Goal: Information Seeking & Learning: Learn about a topic

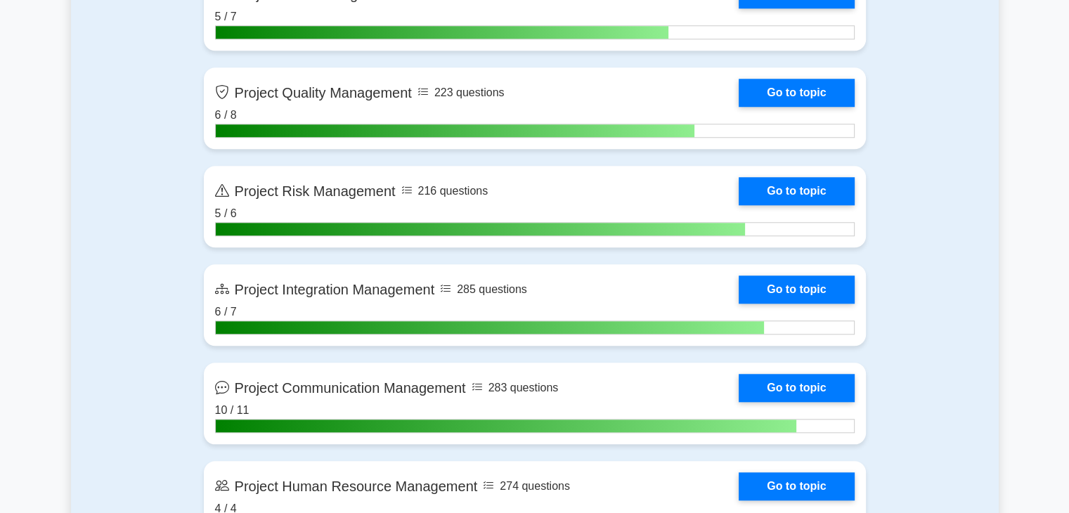
scroll to position [383, 0]
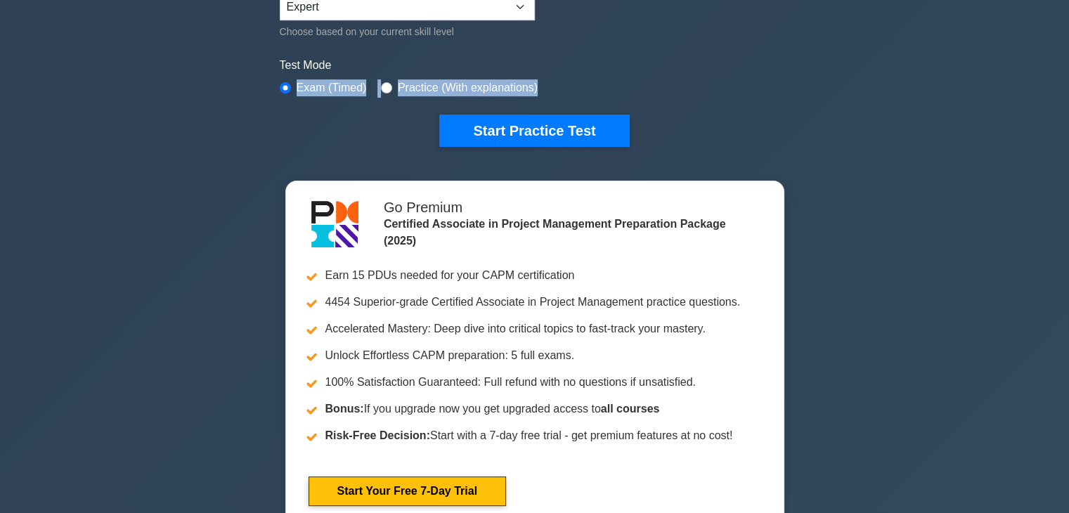
drag, startPoint x: 1063, startPoint y: 48, endPoint x: 1060, endPoint y: 76, distance: 27.5
click at [1060, 76] on div "Certified Associate in Project Management Customize Your Next Practice Test Top…" at bounding box center [534, 104] width 1069 height 884
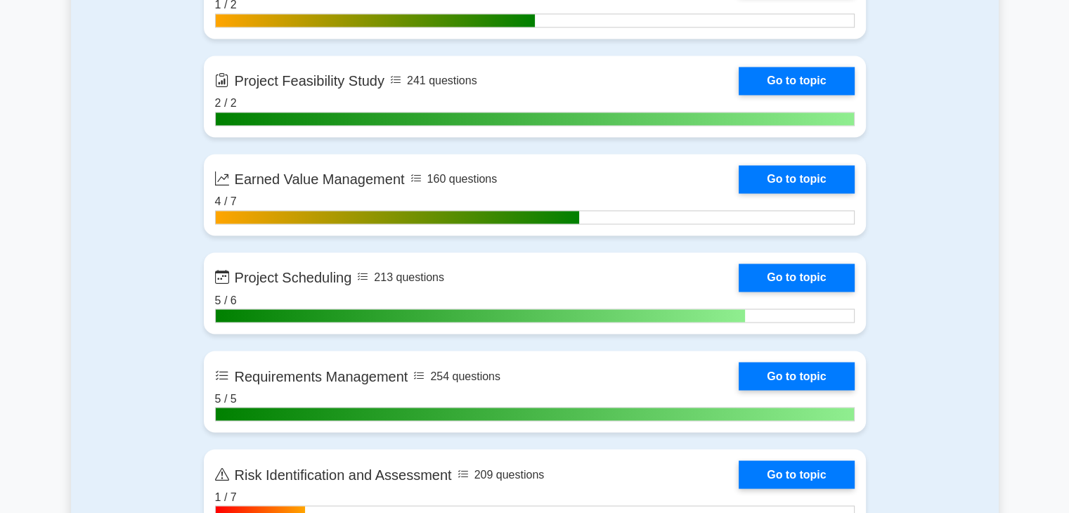
scroll to position [2381, 0]
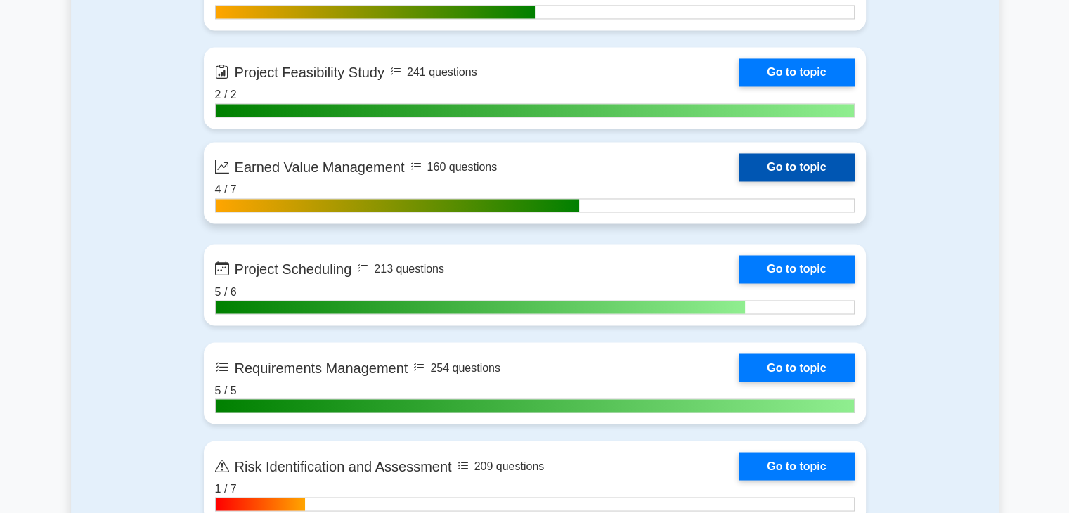
click at [803, 166] on link "Go to topic" at bounding box center [796, 167] width 115 height 28
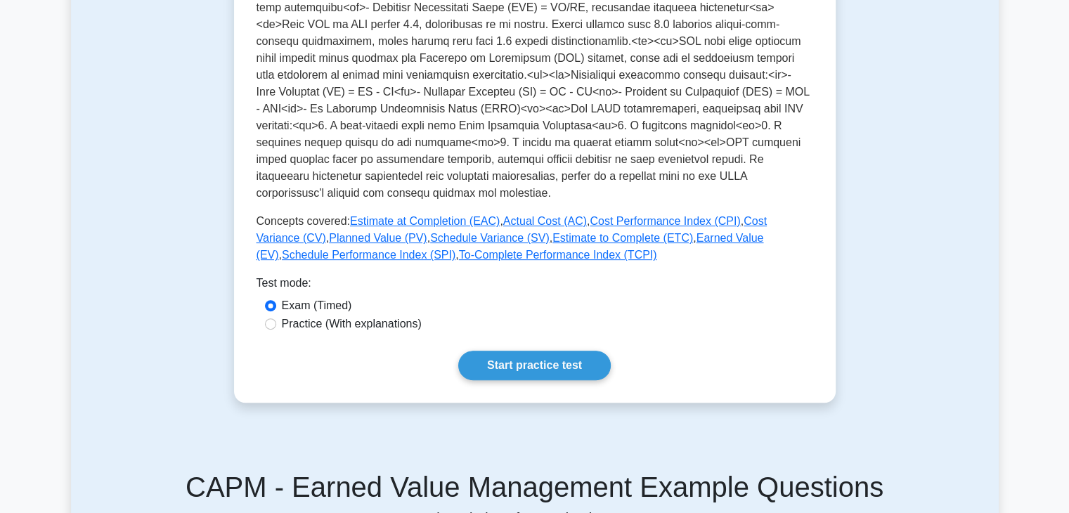
scroll to position [492, 0]
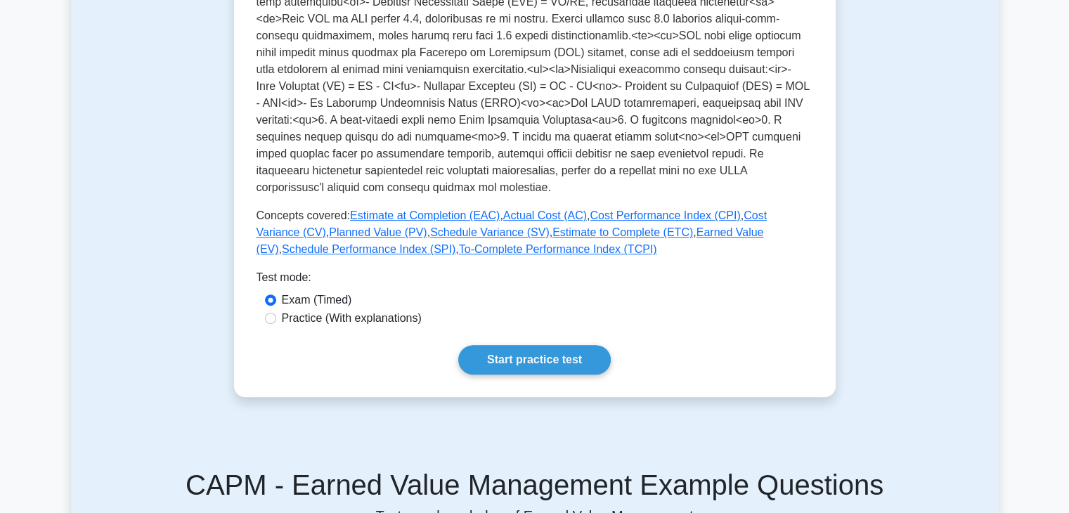
click at [357, 310] on label "Practice (With explanations)" at bounding box center [352, 318] width 140 height 17
click at [276, 313] on input "Practice (With explanations)" at bounding box center [270, 318] width 11 height 11
radio input "true"
click at [527, 345] on link "Start practice test" at bounding box center [534, 360] width 152 height 30
click at [514, 347] on link "Start practice test" at bounding box center [534, 360] width 152 height 30
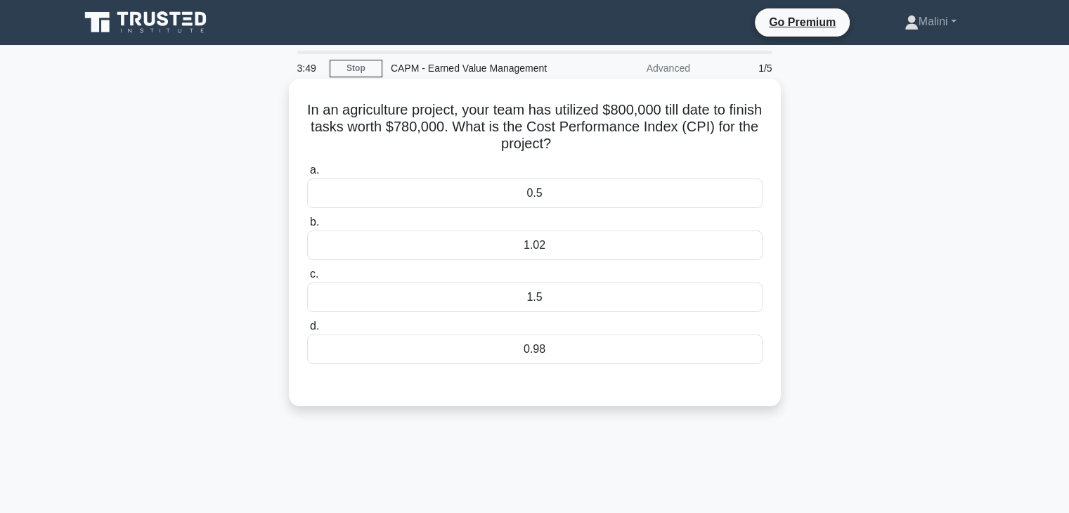
click at [694, 248] on div "1.02" at bounding box center [534, 245] width 455 height 30
click at [307, 227] on input "b. 1.02" at bounding box center [307, 222] width 0 height 9
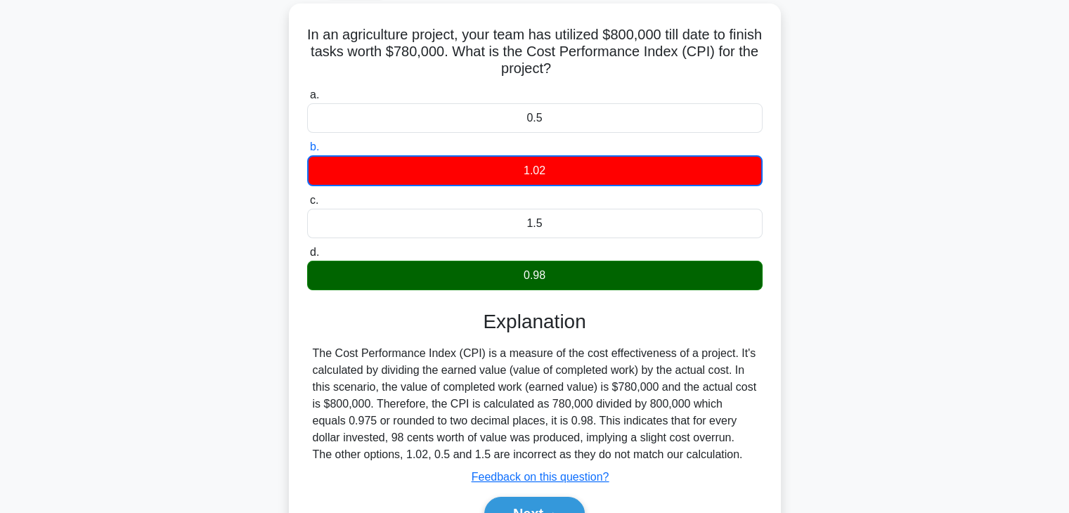
scroll to position [80, 0]
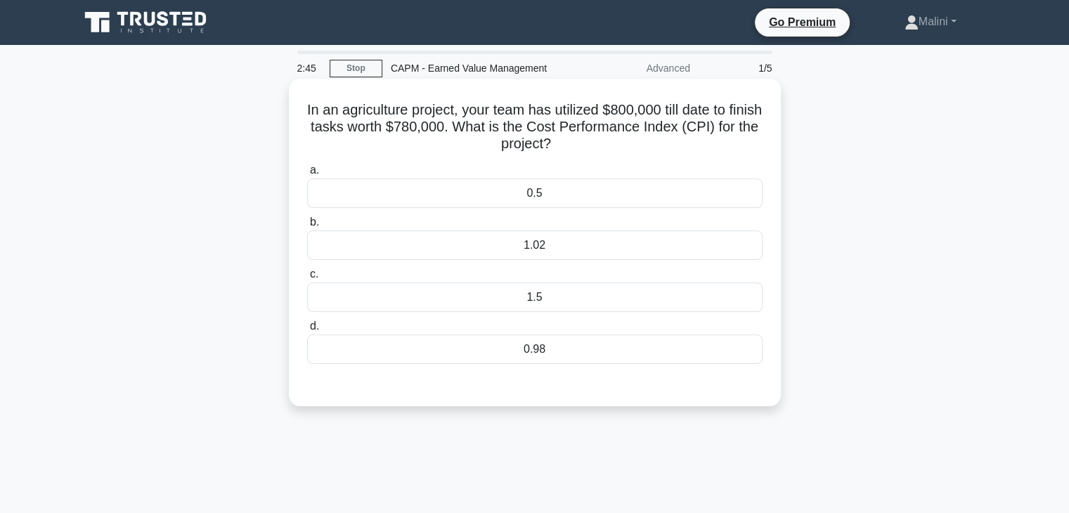
click at [621, 349] on div "0.98" at bounding box center [534, 350] width 455 height 30
click at [307, 331] on input "d. 0.98" at bounding box center [307, 326] width 0 height 9
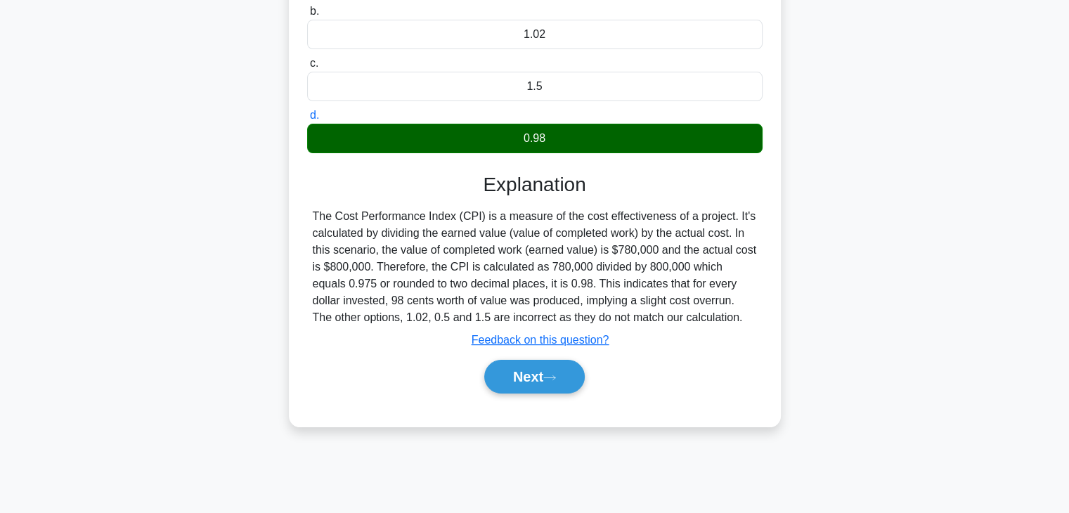
scroll to position [216, 0]
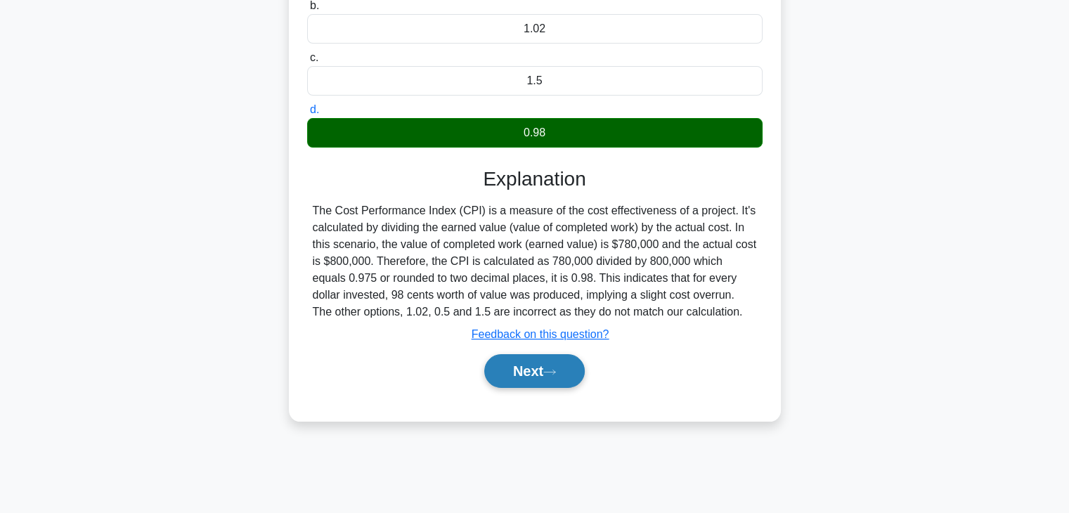
click at [521, 373] on button "Next" at bounding box center [534, 371] width 100 height 34
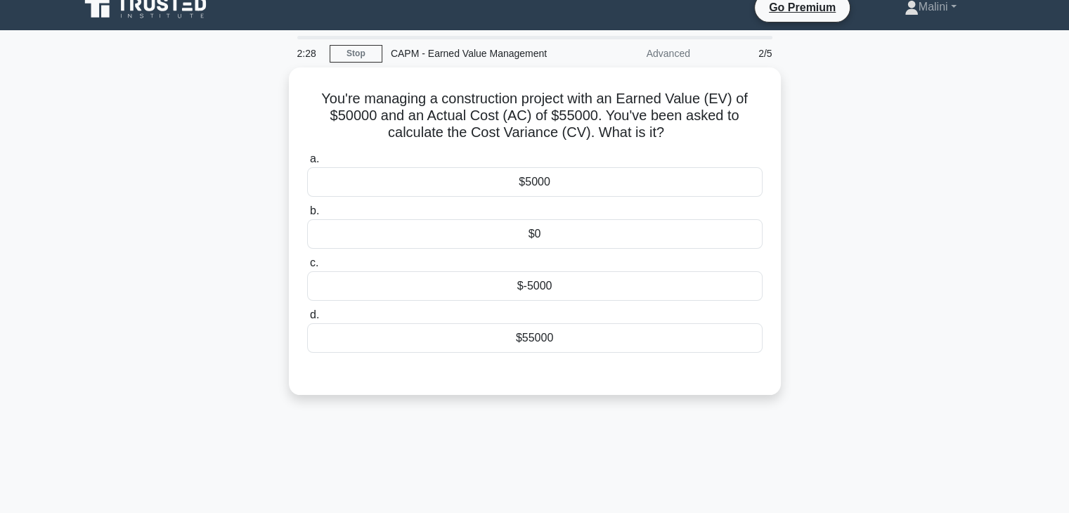
scroll to position [13, 0]
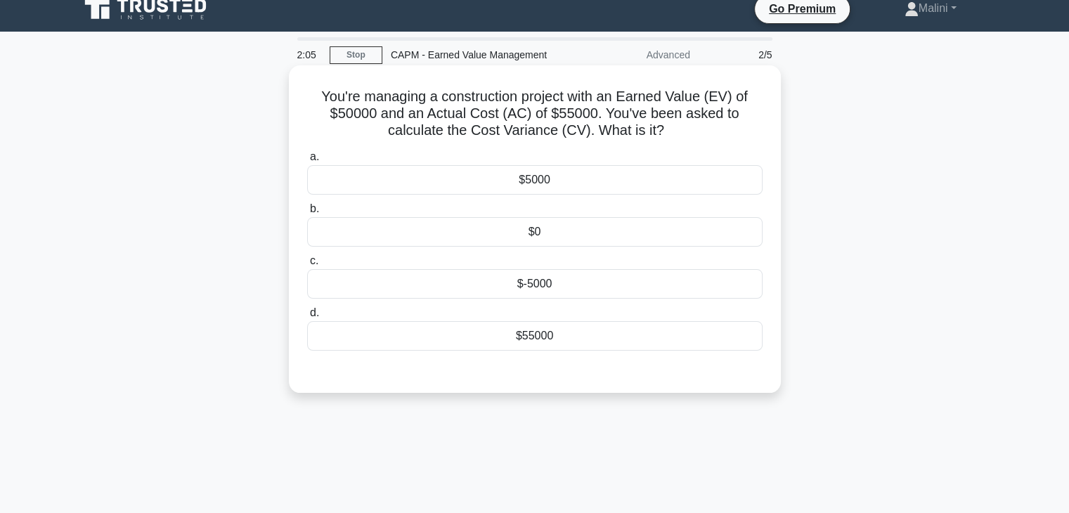
click at [652, 287] on div "$-5000" at bounding box center [534, 284] width 455 height 30
click at [307, 266] on input "c. $-5000" at bounding box center [307, 260] width 0 height 9
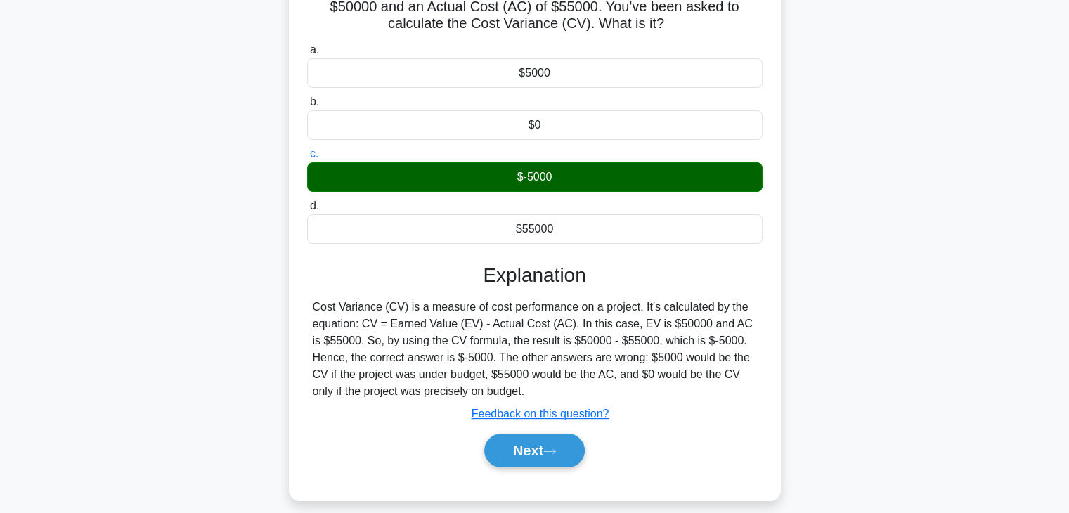
scroll to position [128, 0]
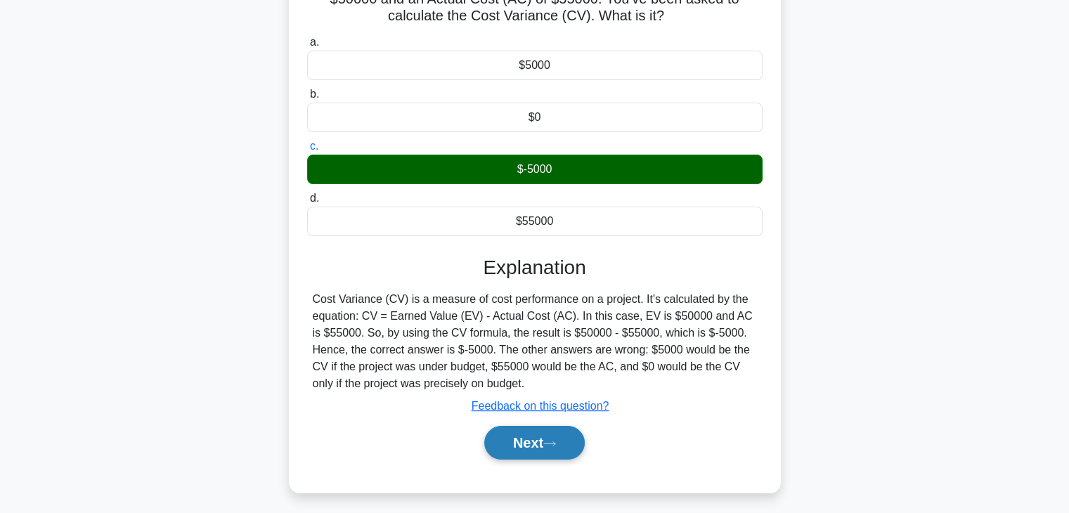
click at [543, 445] on button "Next" at bounding box center [534, 443] width 100 height 34
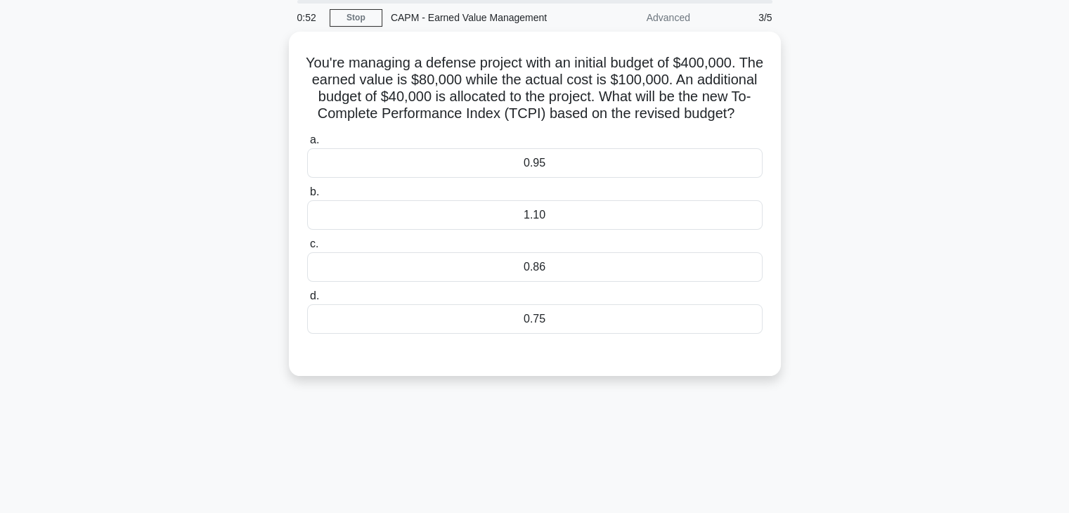
scroll to position [48, 0]
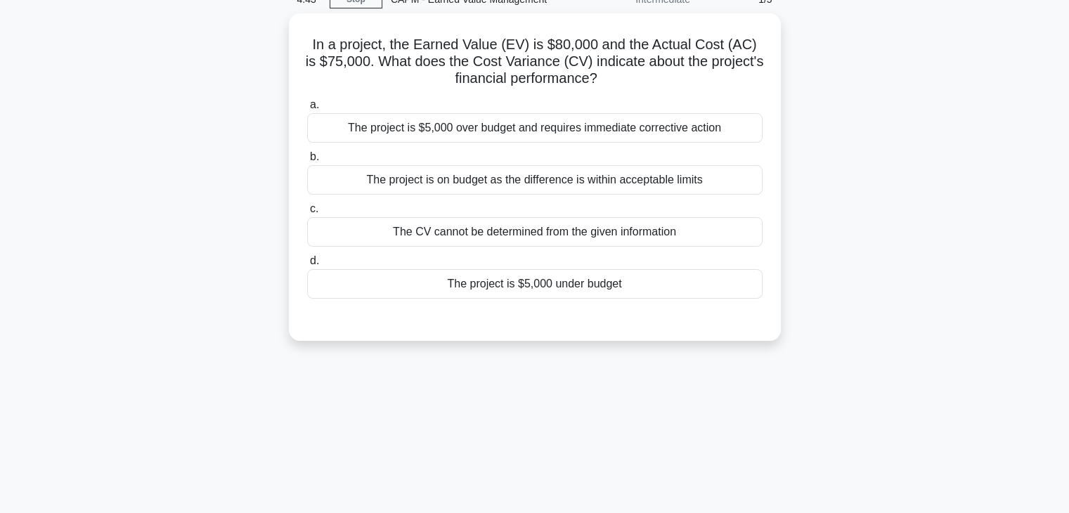
scroll to position [70, 0]
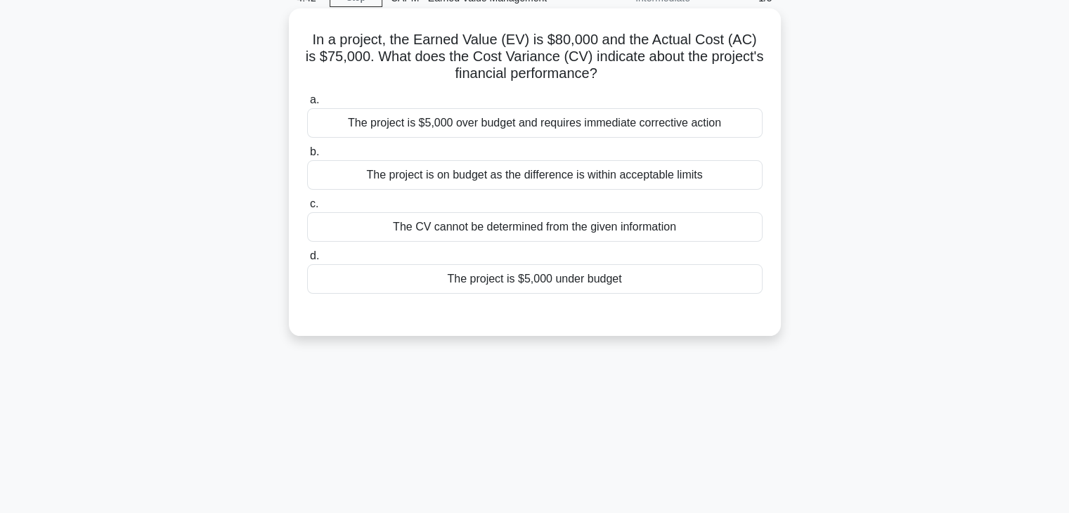
click at [631, 280] on div "The project is $5,000 under budget" at bounding box center [534, 279] width 455 height 30
click at [307, 261] on input "d. The project is $5,000 under budget" at bounding box center [307, 256] width 0 height 9
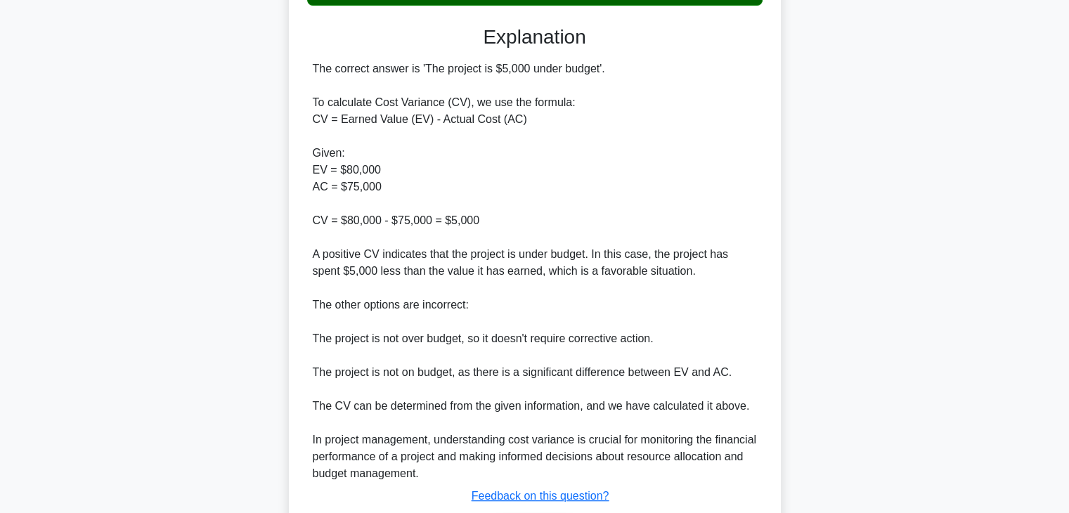
scroll to position [454, 0]
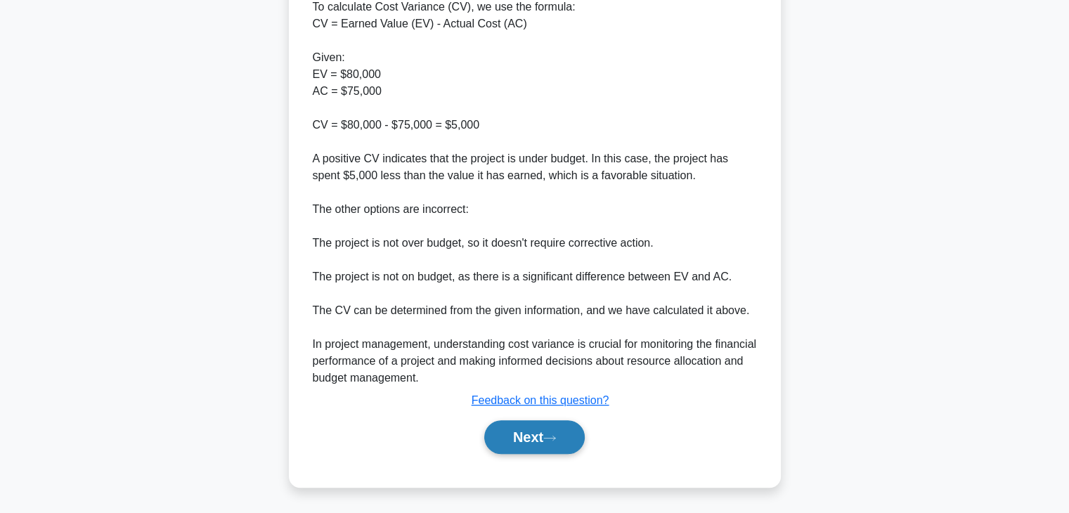
click at [526, 435] on button "Next" at bounding box center [534, 437] width 100 height 34
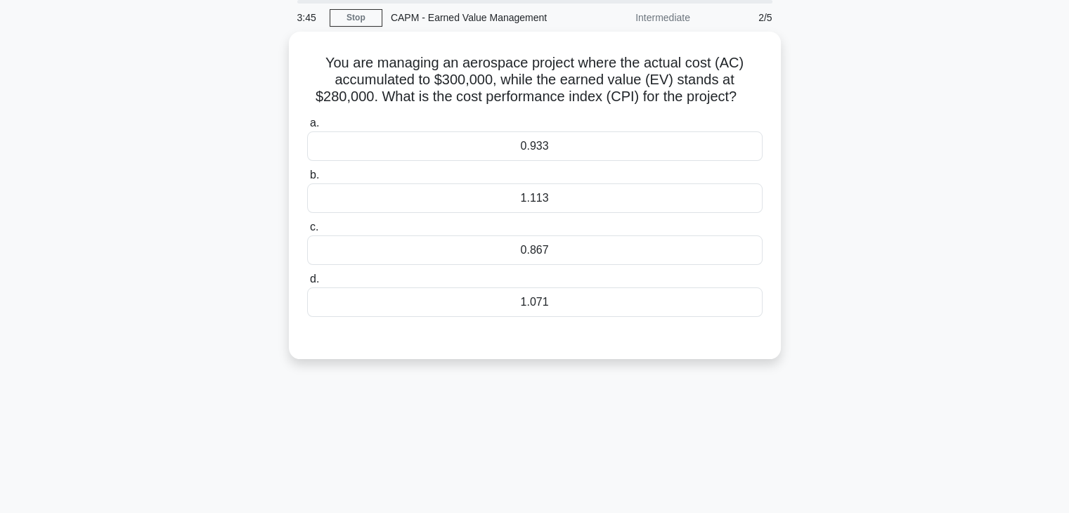
scroll to position [43, 0]
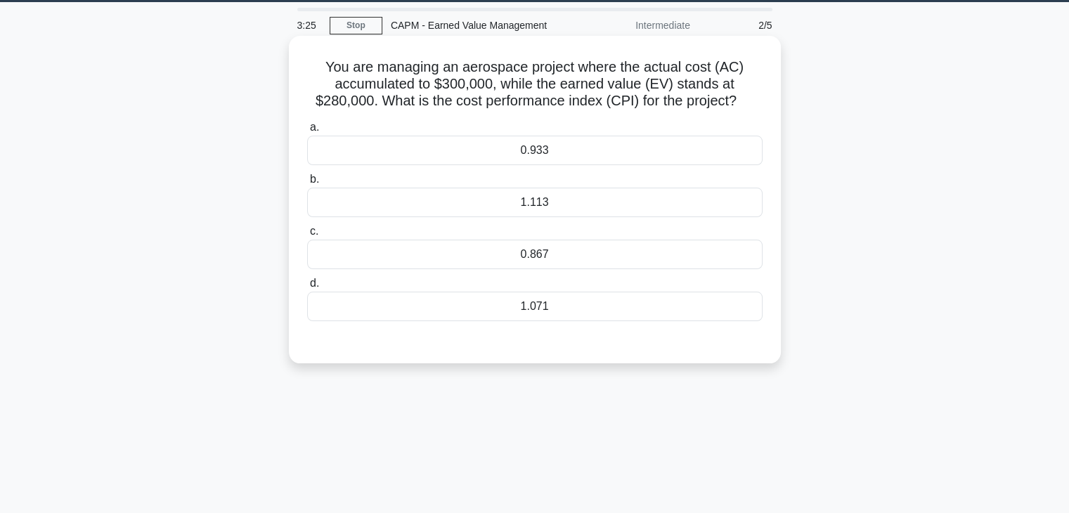
click at [587, 311] on div "1.071" at bounding box center [534, 307] width 455 height 30
click at [307, 288] on input "d. 1.071" at bounding box center [307, 283] width 0 height 9
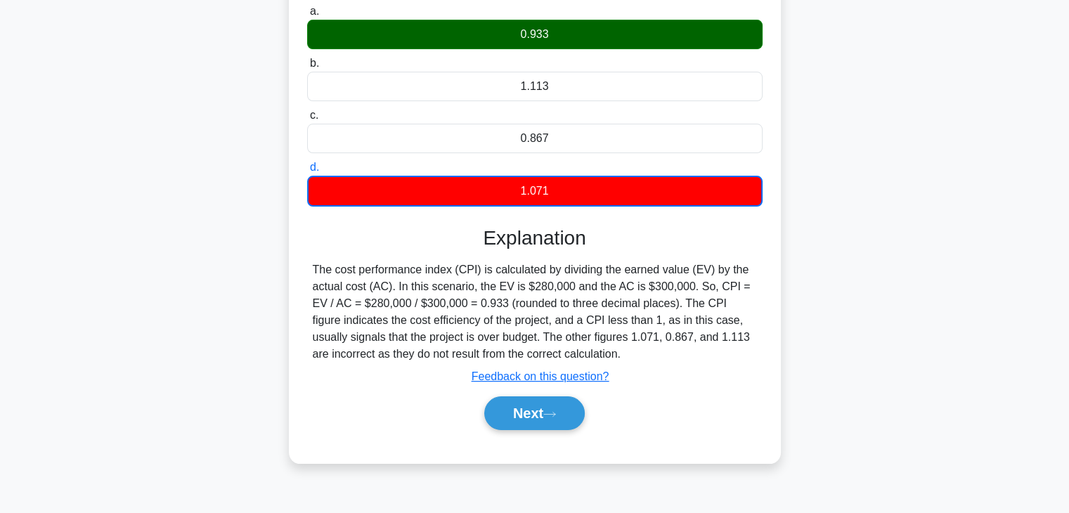
scroll to position [164, 0]
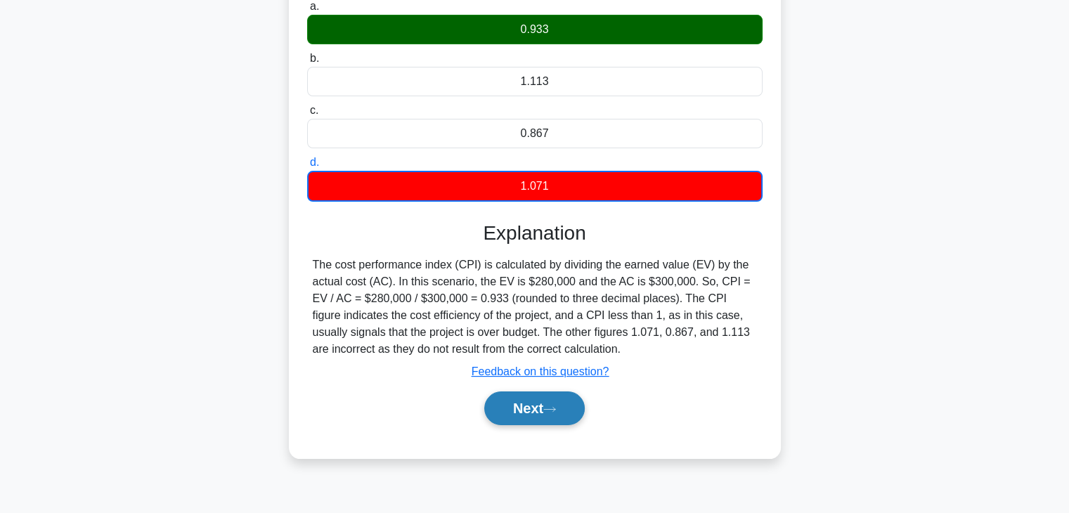
click at [562, 394] on button "Next" at bounding box center [534, 408] width 100 height 34
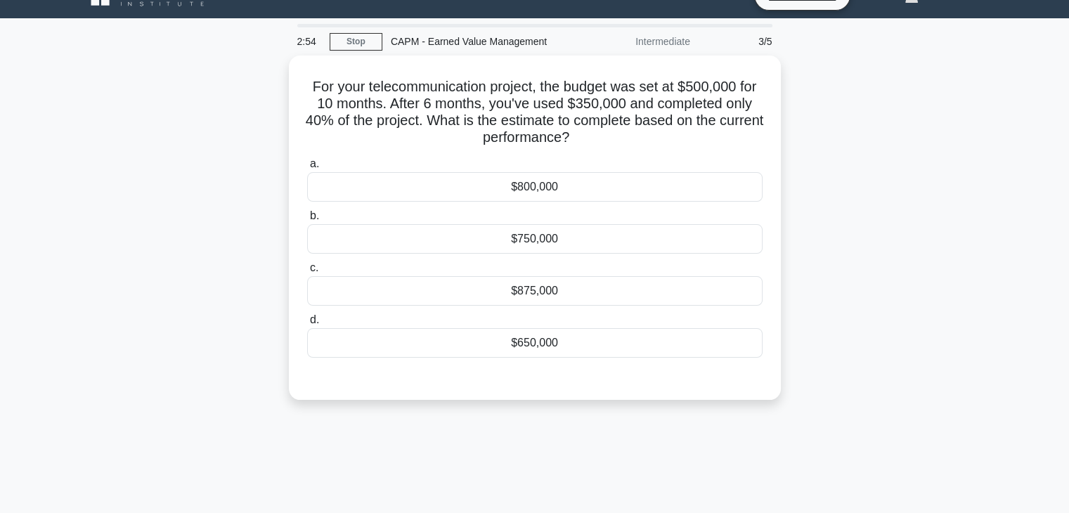
scroll to position [23, 0]
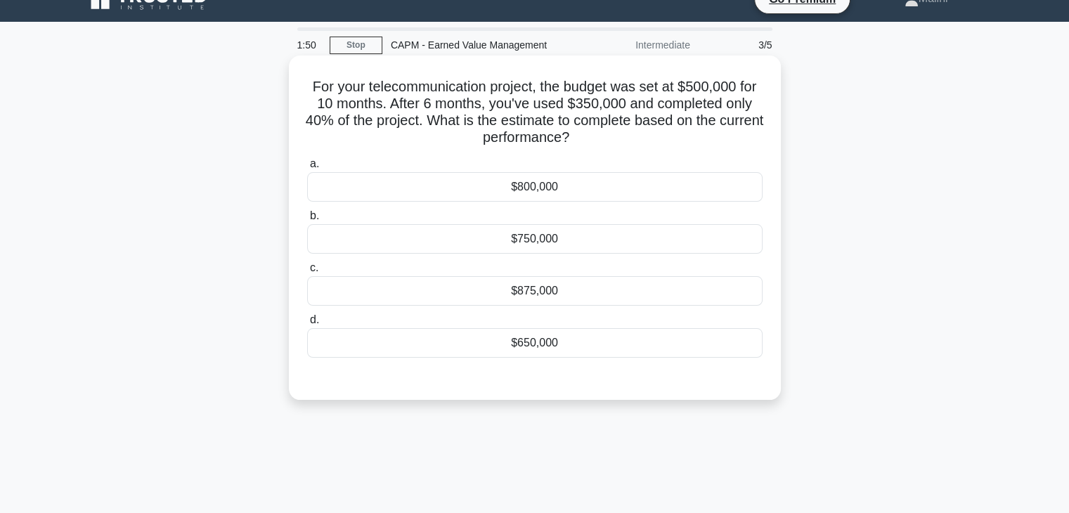
click at [571, 344] on div "$650,000" at bounding box center [534, 343] width 455 height 30
click at [307, 325] on input "d. $650,000" at bounding box center [307, 320] width 0 height 9
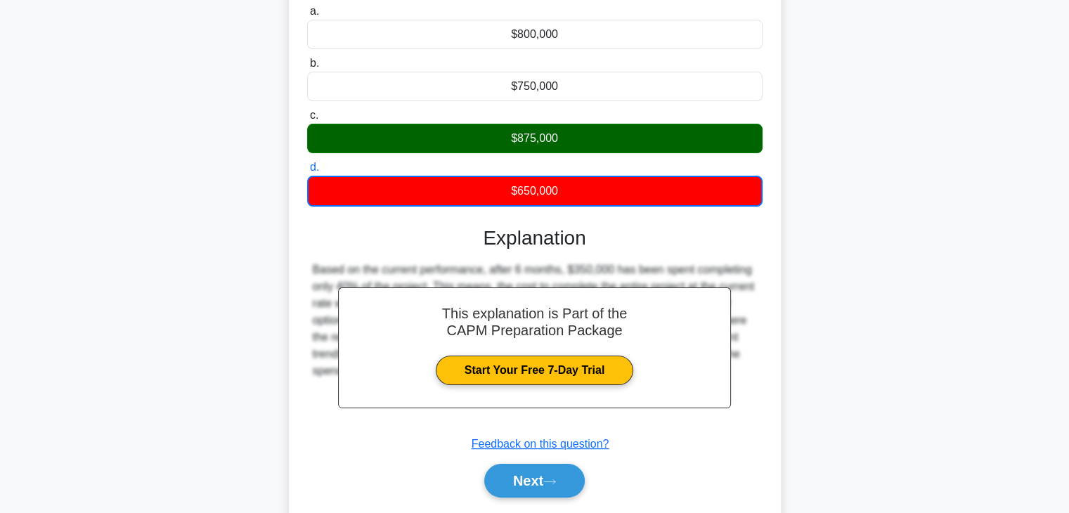
scroll to position [247, 0]
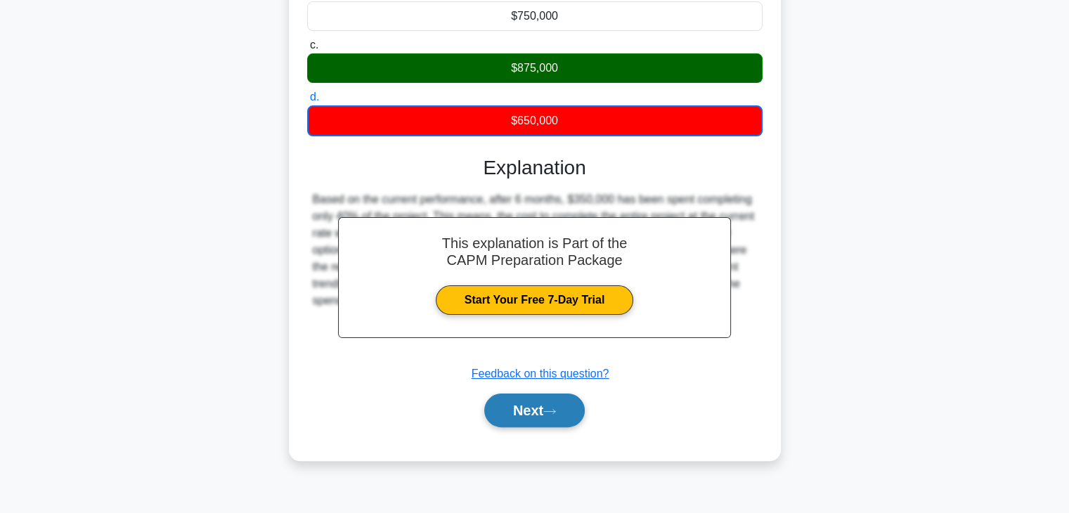
click at [522, 406] on button "Next" at bounding box center [534, 411] width 100 height 34
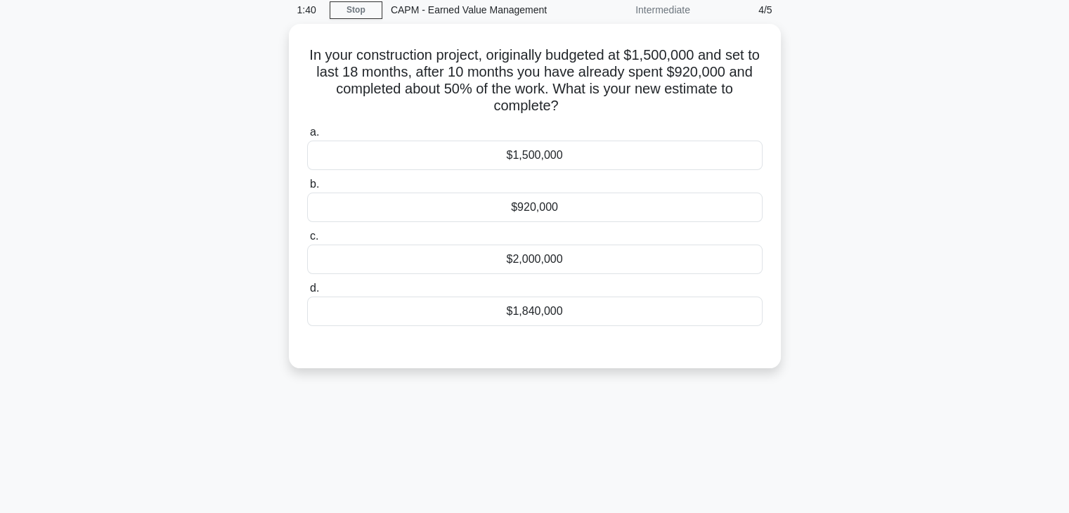
scroll to position [57, 0]
click at [733, 206] on div "$920,000" at bounding box center [534, 205] width 455 height 30
click at [307, 187] on input "b. $920,000" at bounding box center [307, 182] width 0 height 9
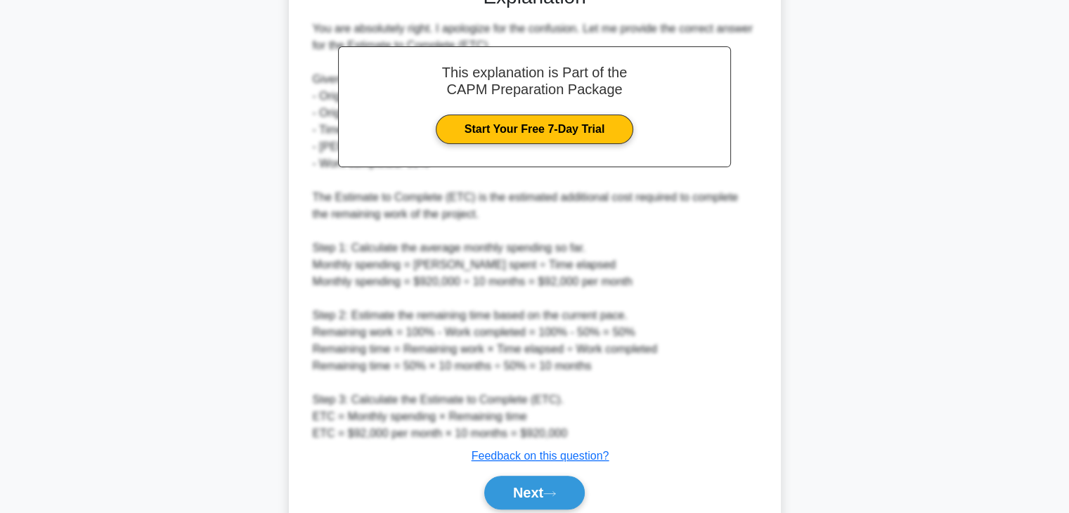
scroll to position [417, 0]
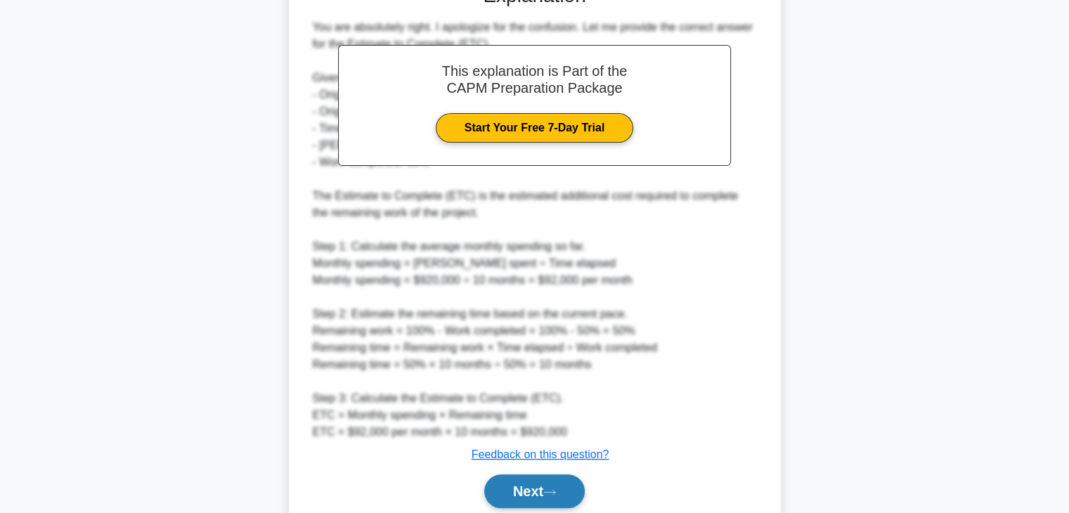
click at [531, 483] on button "Next" at bounding box center [534, 491] width 100 height 34
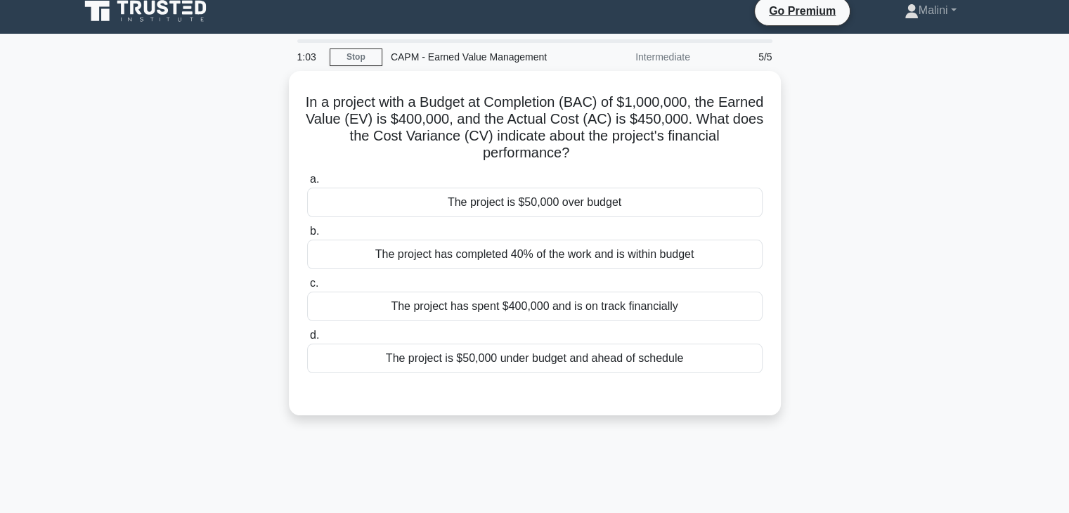
scroll to position [14, 0]
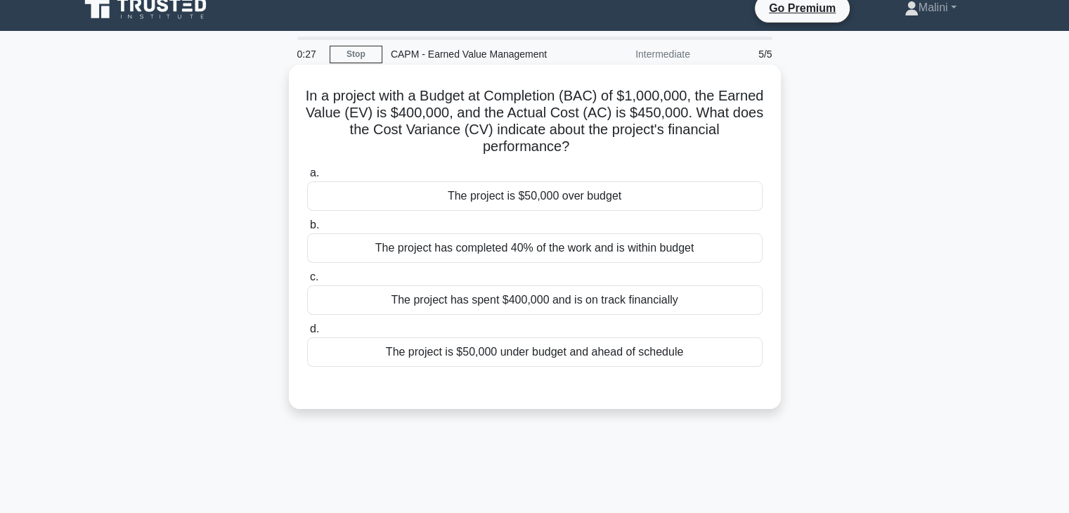
click at [731, 195] on div "The project is $50,000 over budget" at bounding box center [534, 196] width 455 height 30
click at [307, 178] on input "a. The project is $50,000 over budget" at bounding box center [307, 173] width 0 height 9
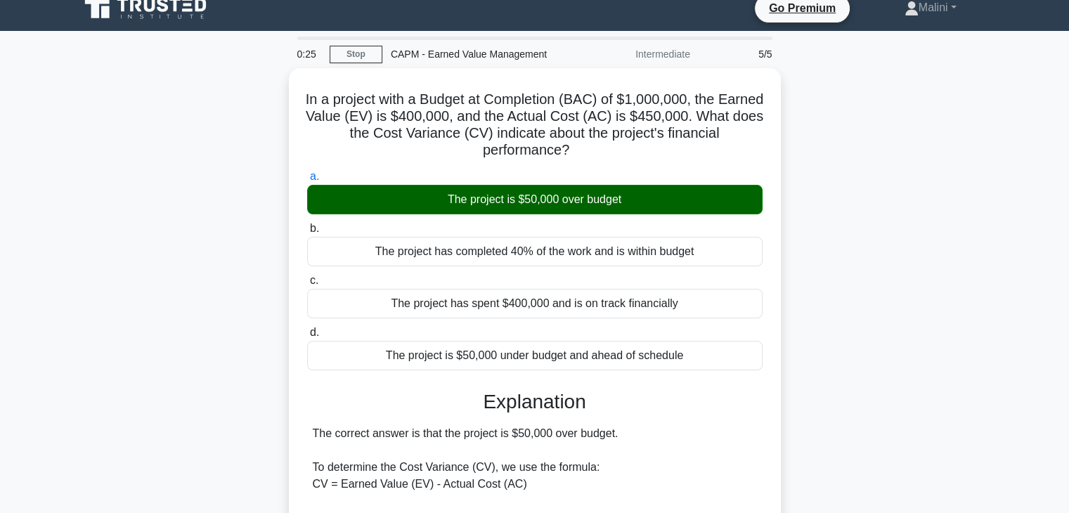
drag, startPoint x: 1063, startPoint y: 195, endPoint x: 1075, endPoint y: 375, distance: 180.3
click at [1068, 375] on html "Go Premium Malini" at bounding box center [534, 453] width 1069 height 934
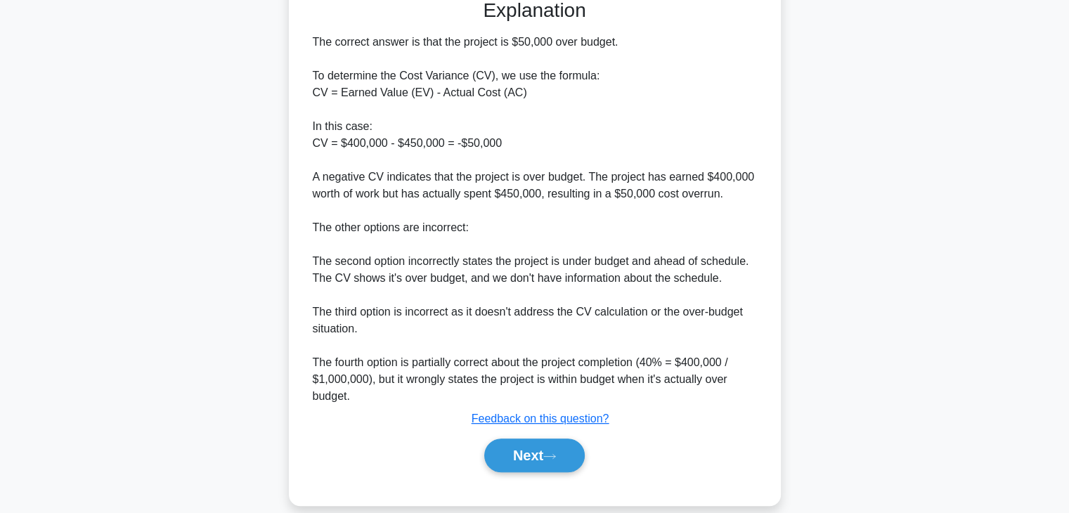
scroll to position [398, 0]
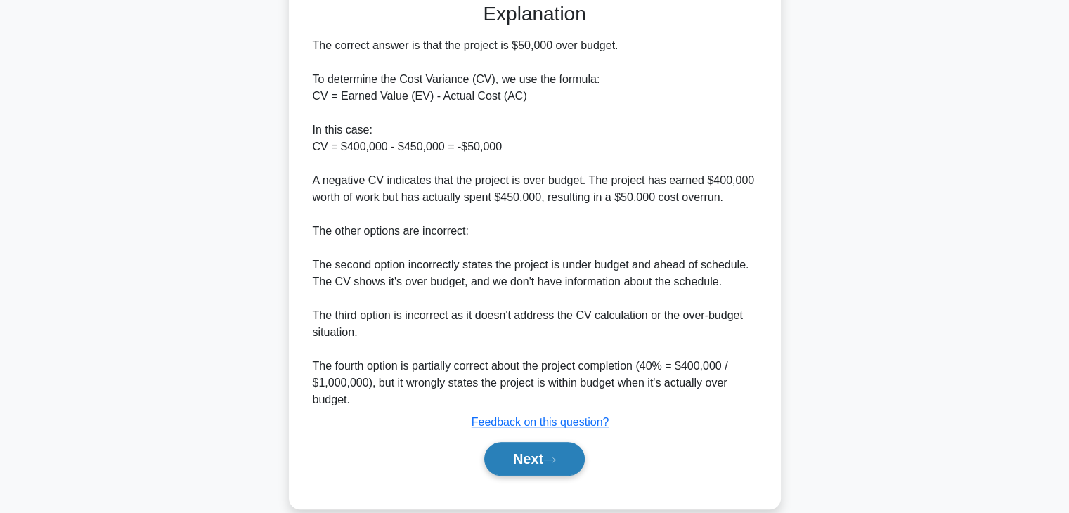
click at [526, 467] on button "Next" at bounding box center [534, 459] width 100 height 34
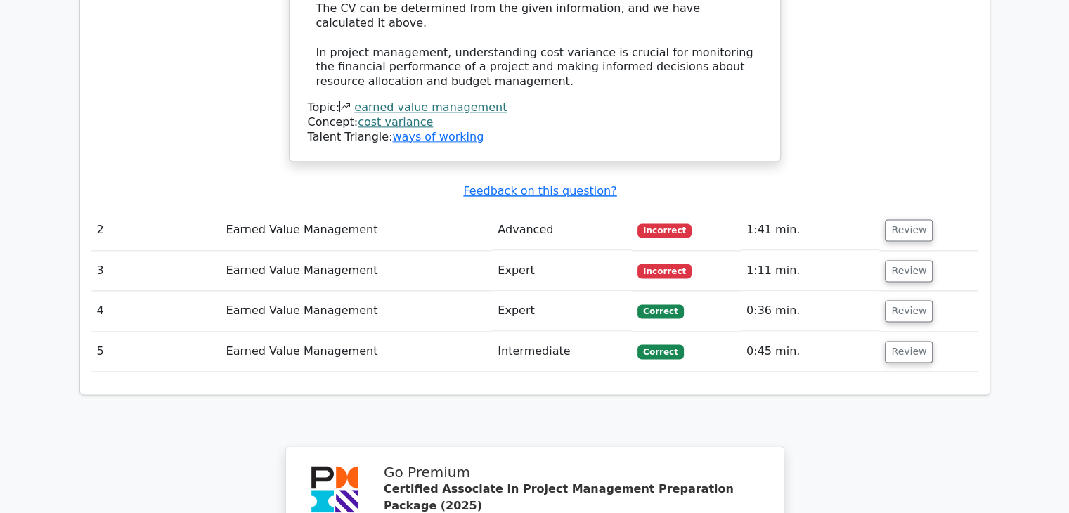
scroll to position [1843, 0]
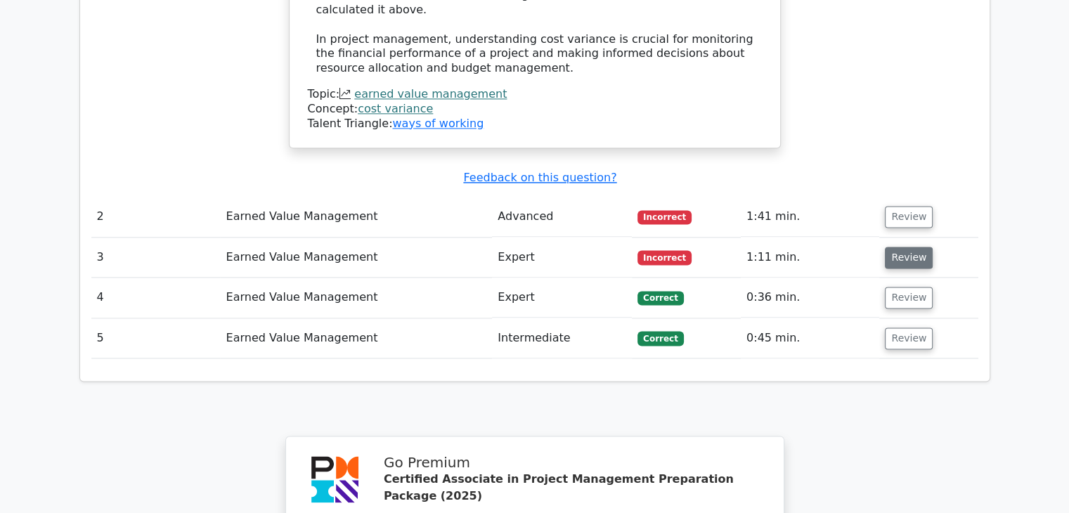
click at [916, 247] on button "Review" at bounding box center [909, 258] width 48 height 22
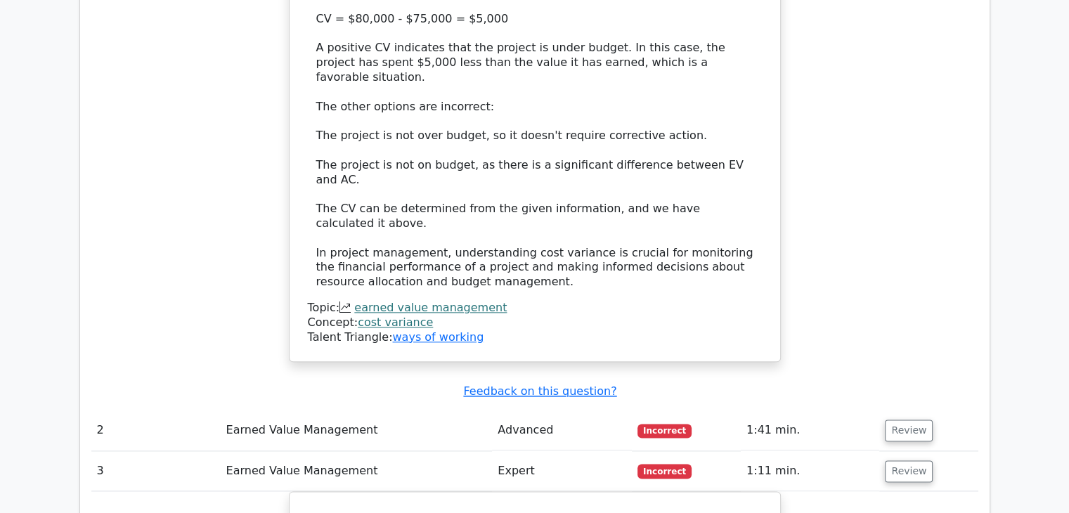
scroll to position [1645, 0]
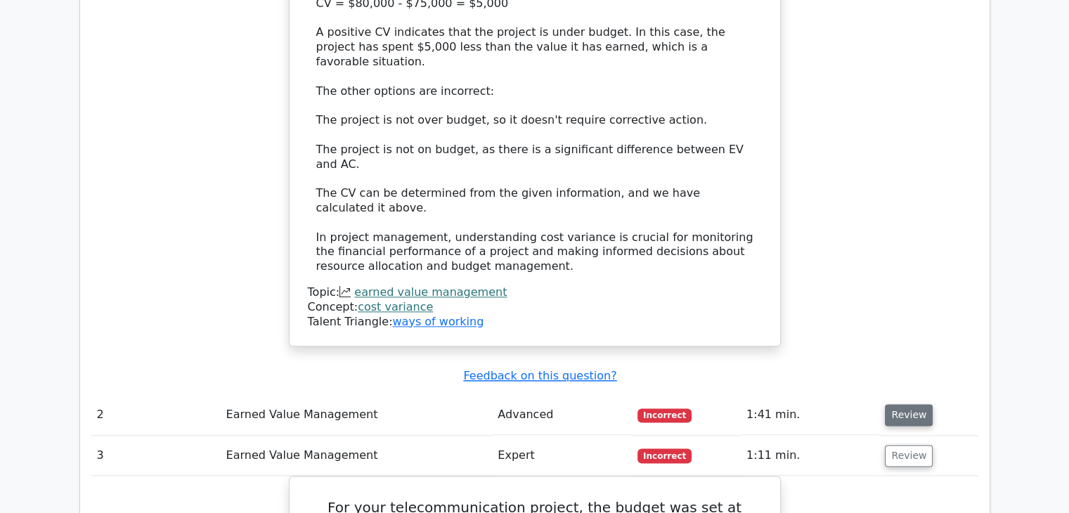
click at [902, 404] on button "Review" at bounding box center [909, 415] width 48 height 22
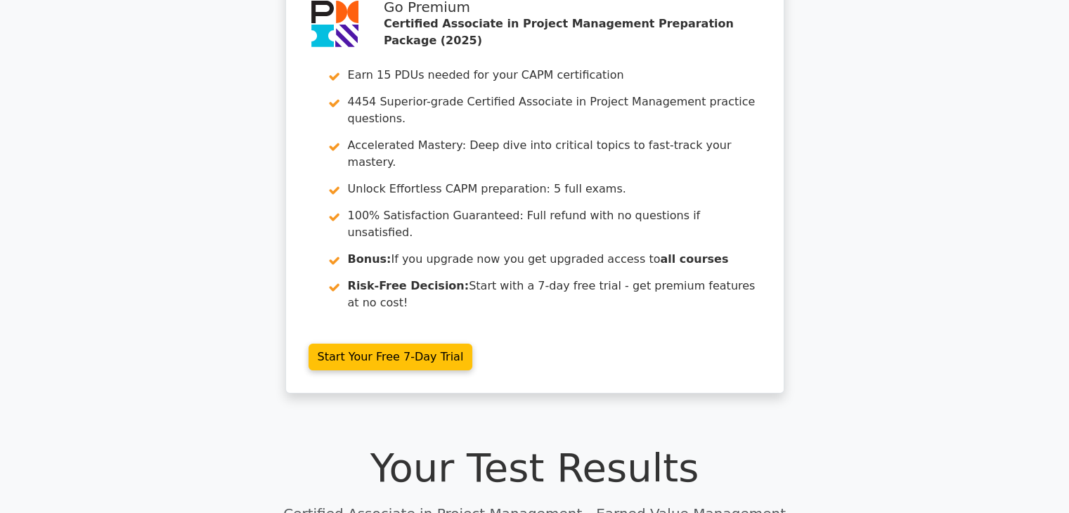
scroll to position [57, 0]
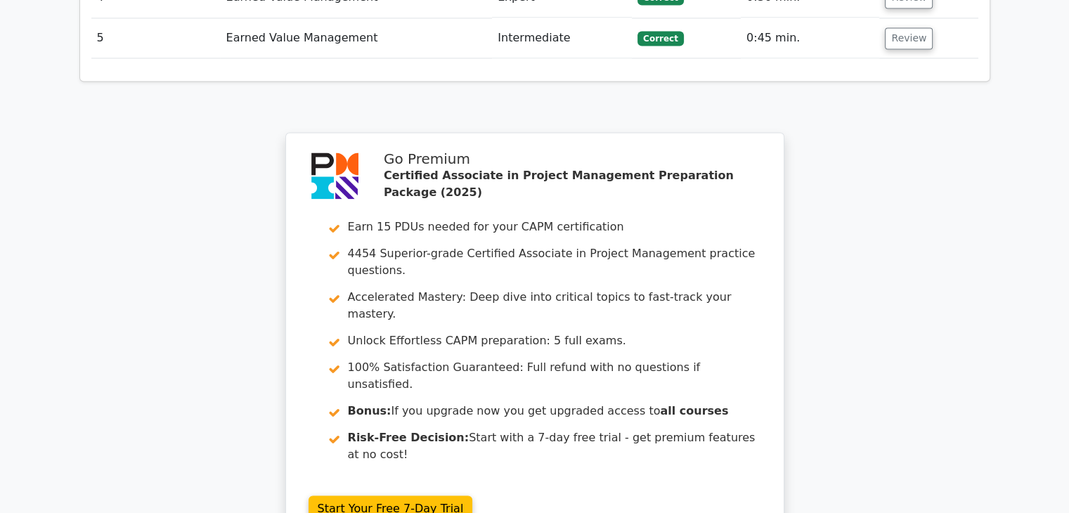
scroll to position [2156, 0]
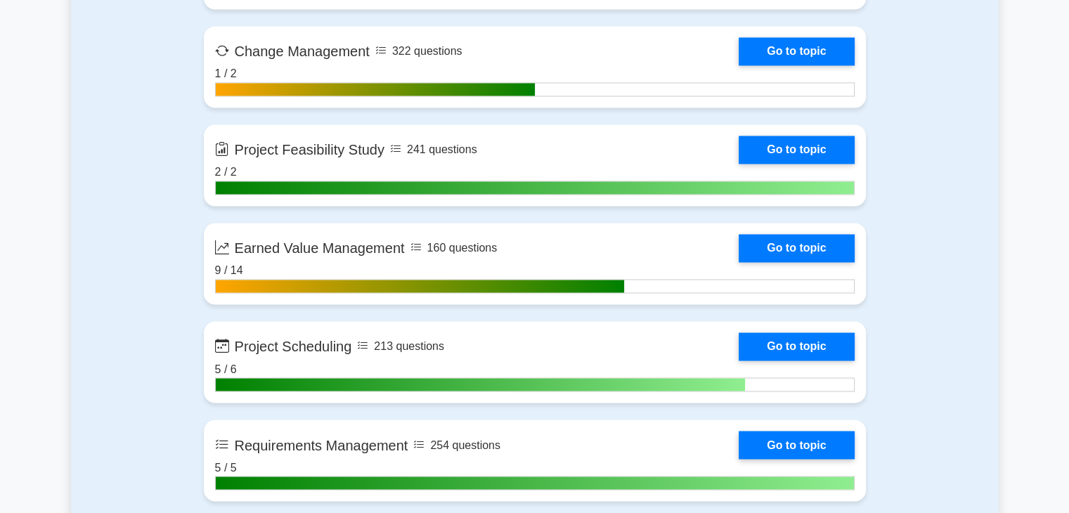
scroll to position [2311, 0]
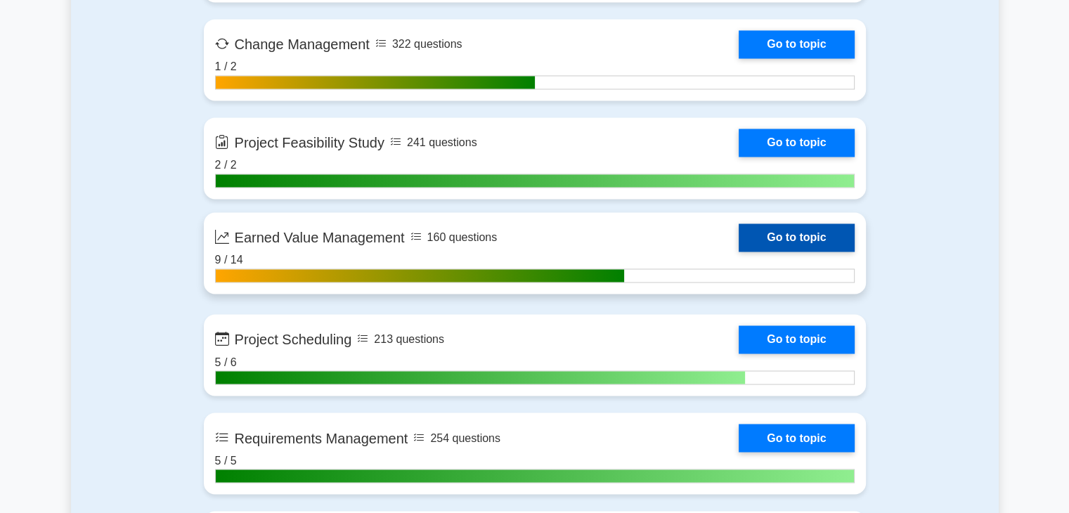
click at [821, 238] on link "Go to topic" at bounding box center [796, 237] width 115 height 28
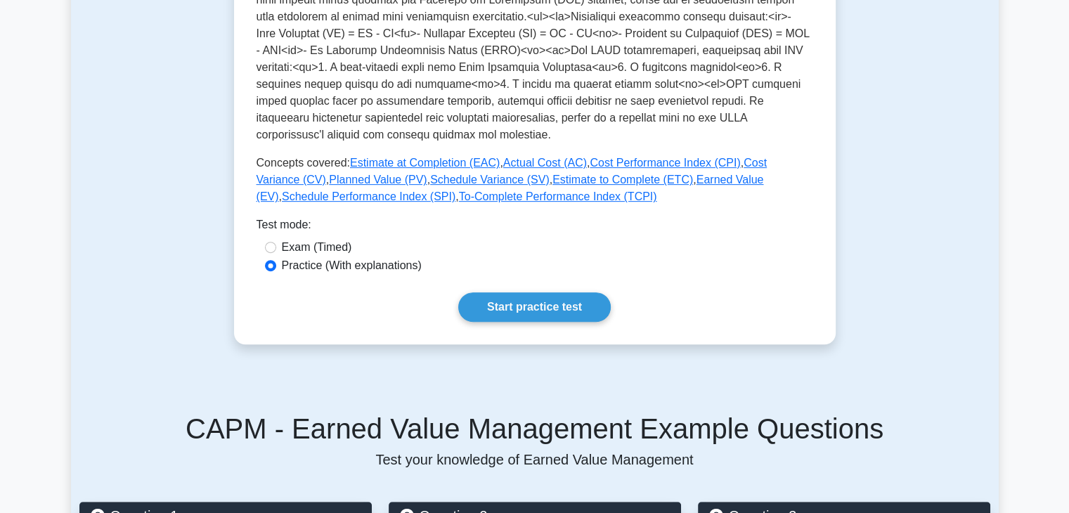
scroll to position [554, 0]
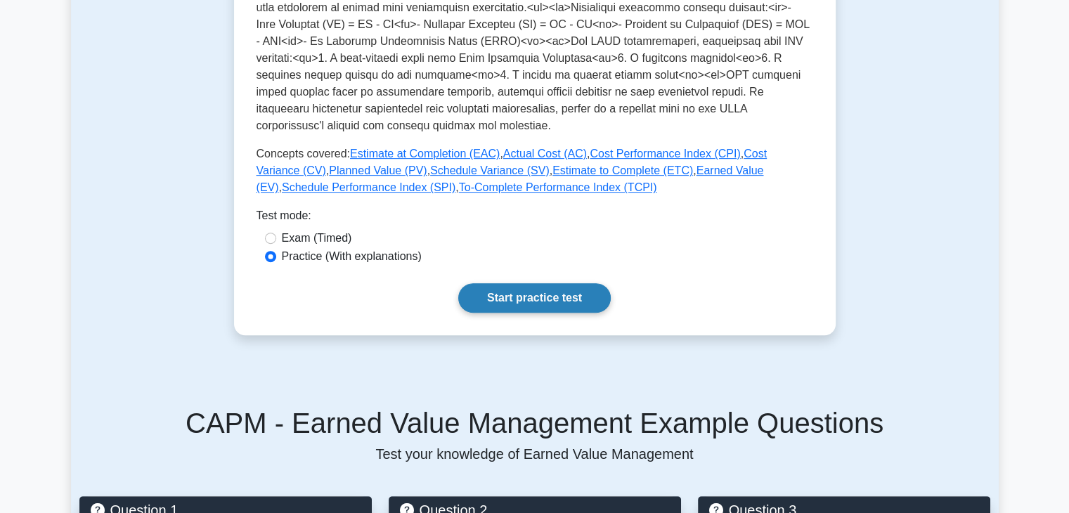
click at [561, 292] on link "Start practice test" at bounding box center [534, 298] width 152 height 30
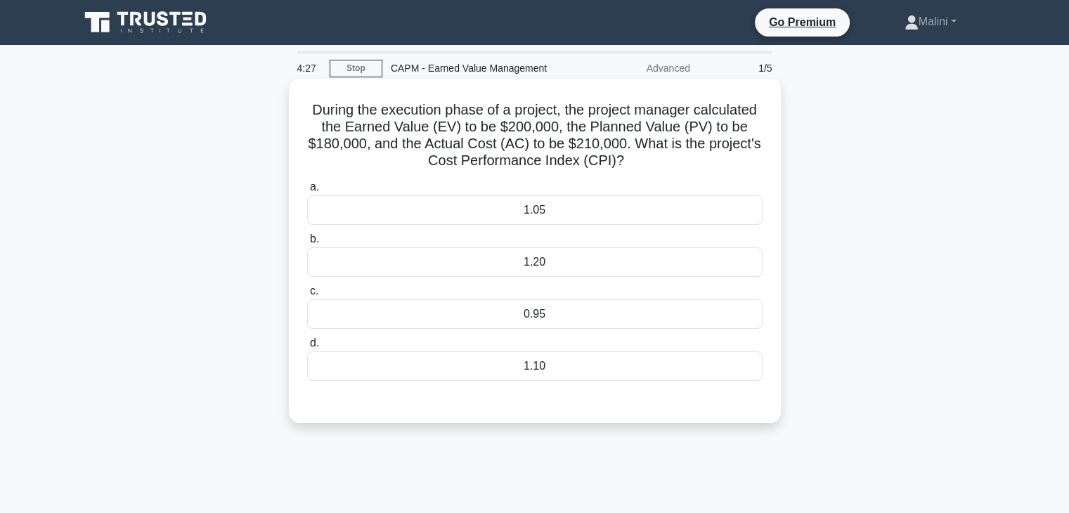
click at [624, 315] on div "0.95" at bounding box center [534, 314] width 455 height 30
click at [307, 296] on input "c. 0.95" at bounding box center [307, 291] width 0 height 9
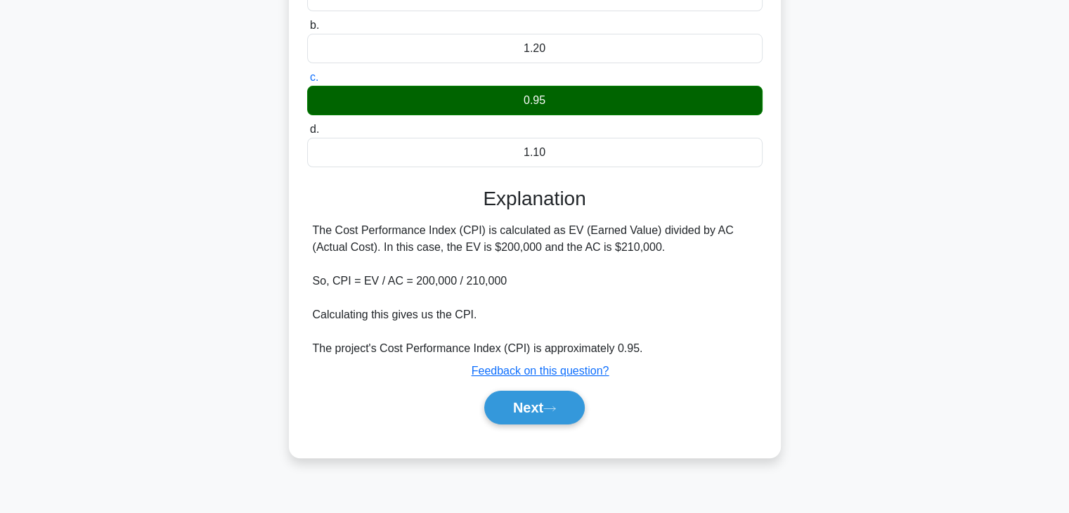
scroll to position [220, 0]
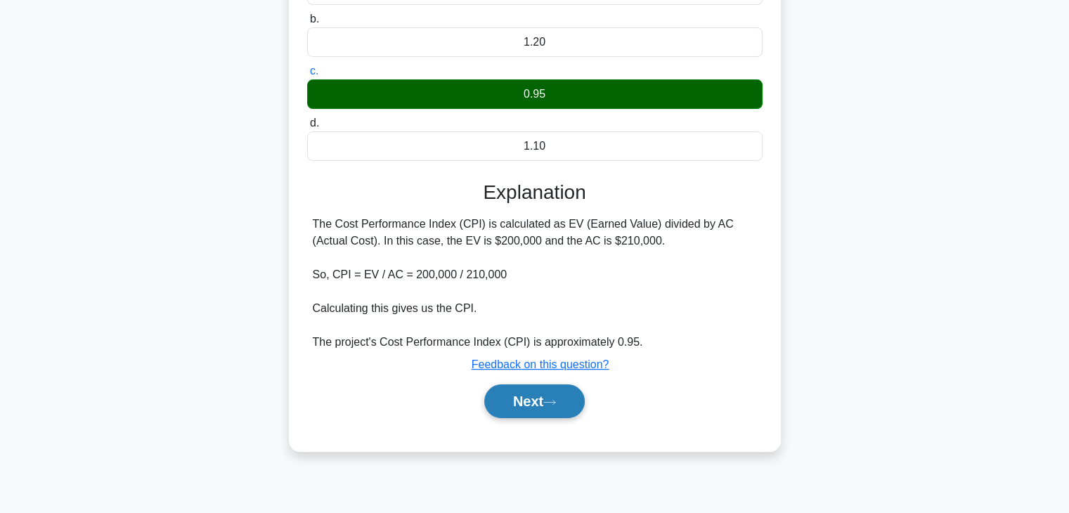
click at [534, 400] on button "Next" at bounding box center [534, 401] width 100 height 34
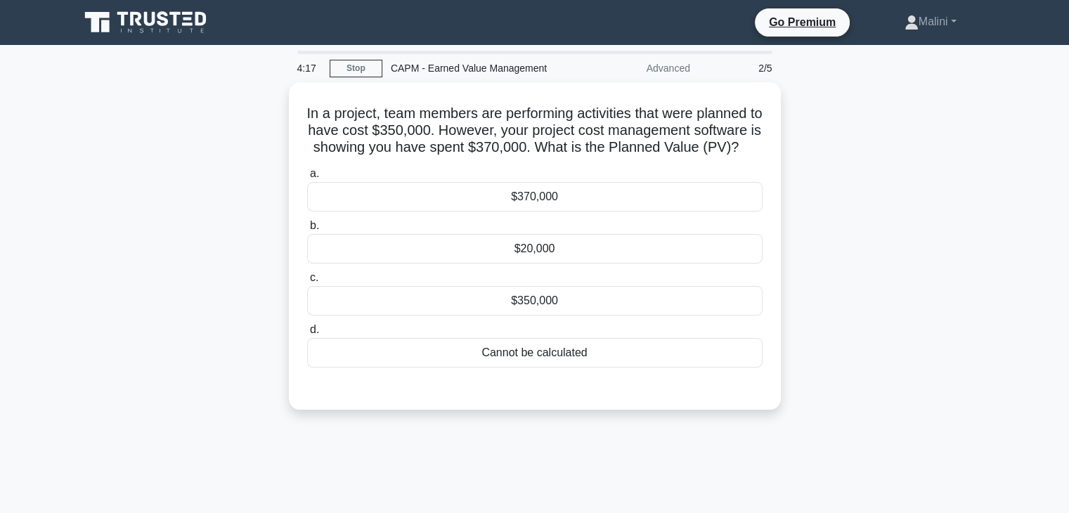
scroll to position [0, 0]
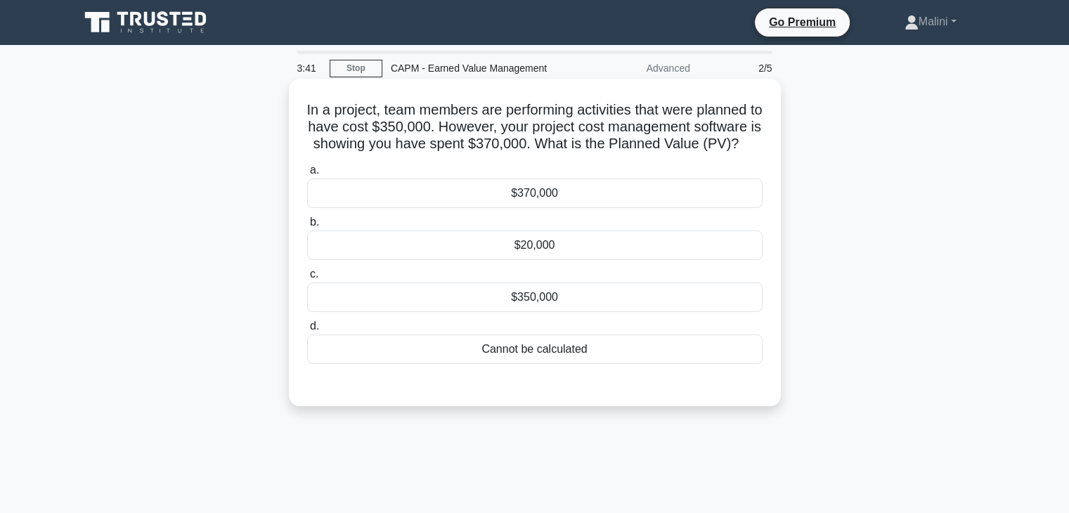
click at [722, 312] on div "$350,000" at bounding box center [534, 298] width 455 height 30
click at [307, 279] on input "c. $350,000" at bounding box center [307, 274] width 0 height 9
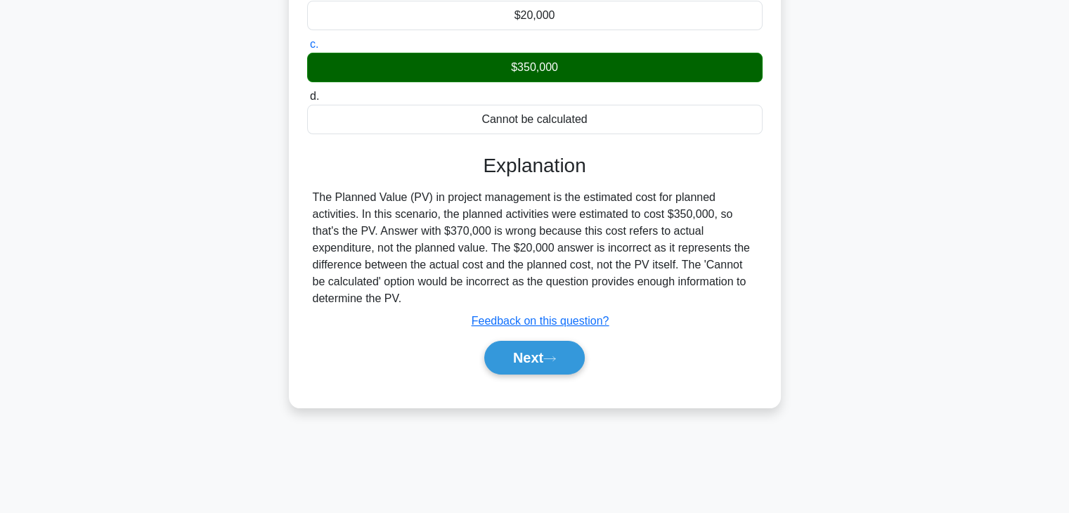
scroll to position [247, 0]
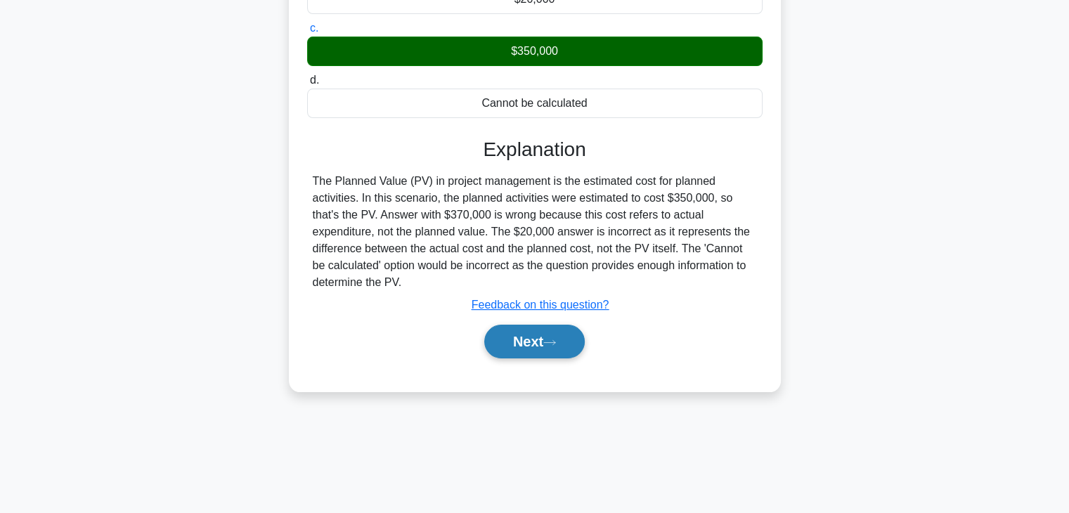
click at [550, 358] on button "Next" at bounding box center [534, 342] width 100 height 34
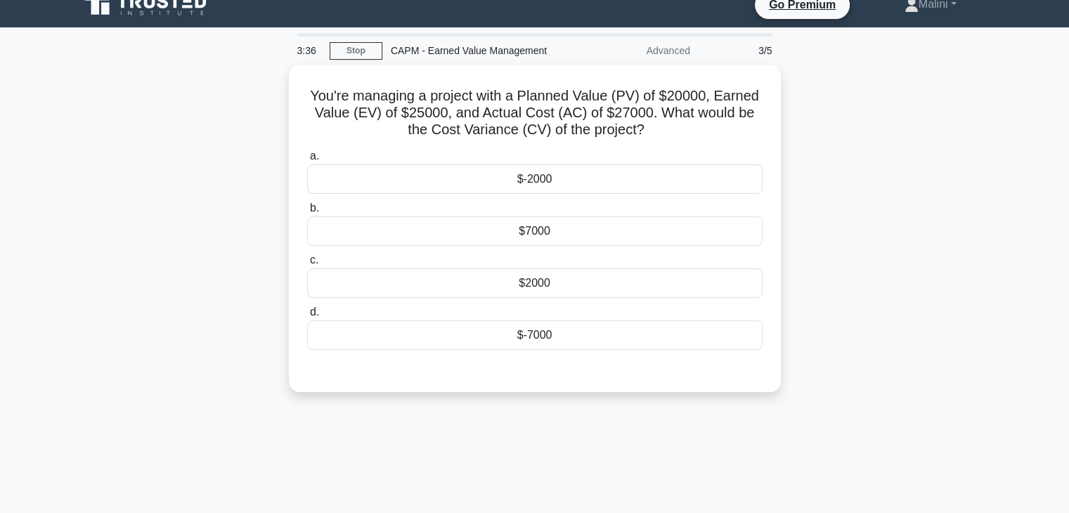
scroll to position [0, 0]
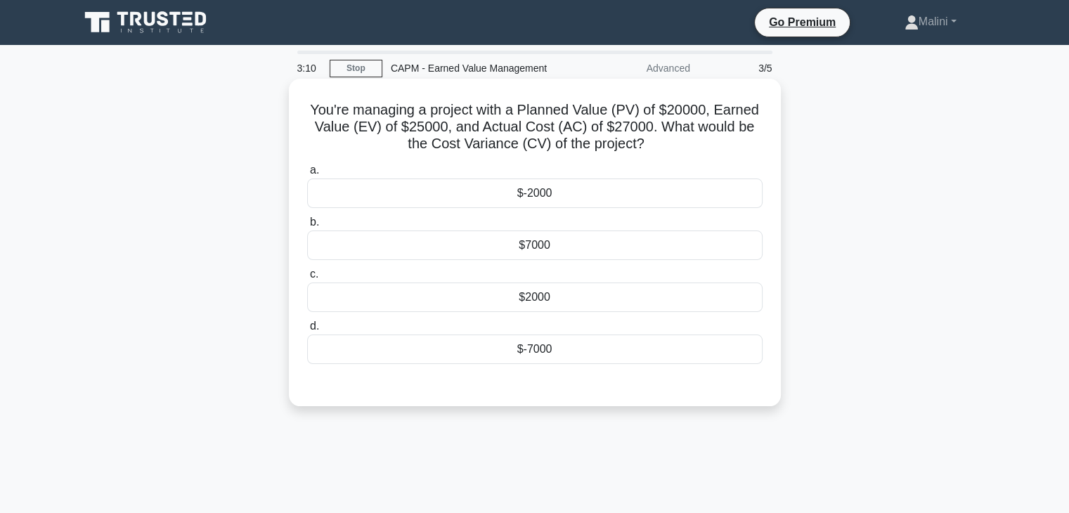
click at [681, 193] on div "$-2000" at bounding box center [534, 193] width 455 height 30
click at [307, 175] on input "a. $-2000" at bounding box center [307, 170] width 0 height 9
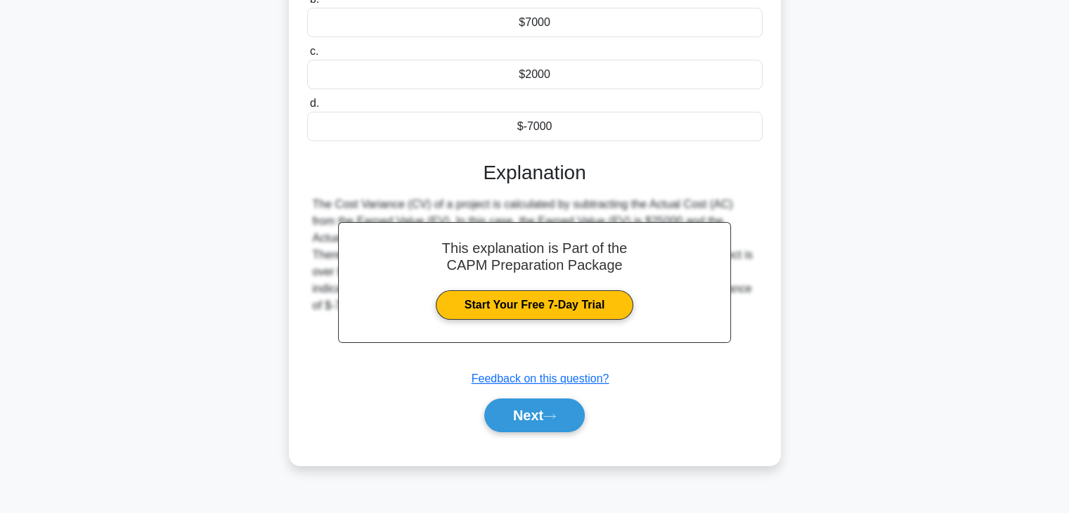
scroll to position [247, 0]
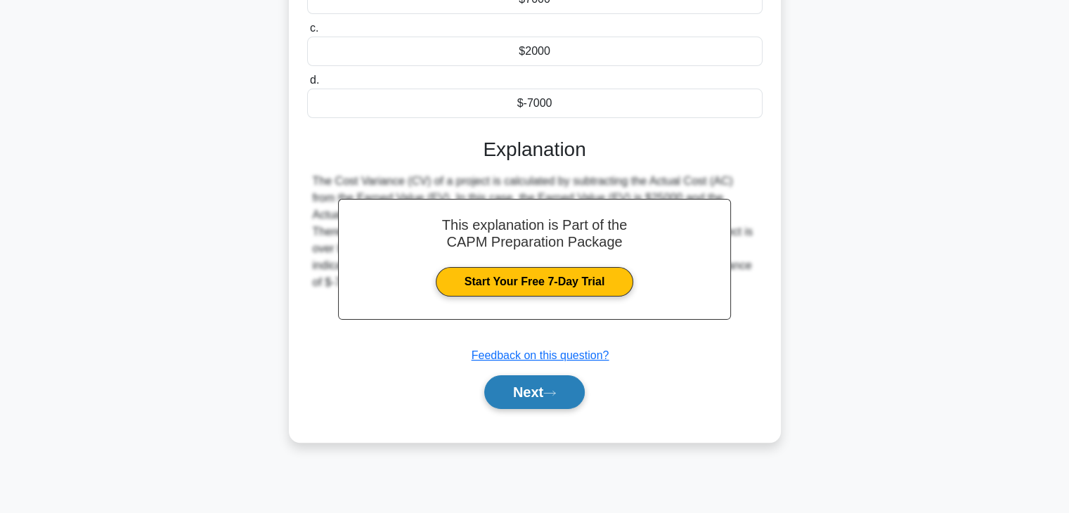
click at [569, 391] on button "Next" at bounding box center [534, 392] width 100 height 34
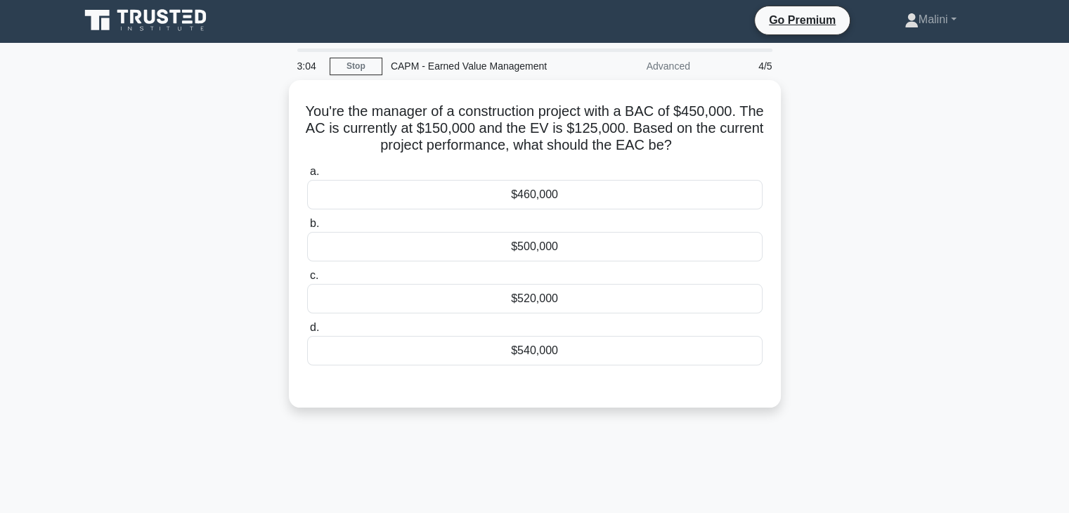
scroll to position [0, 0]
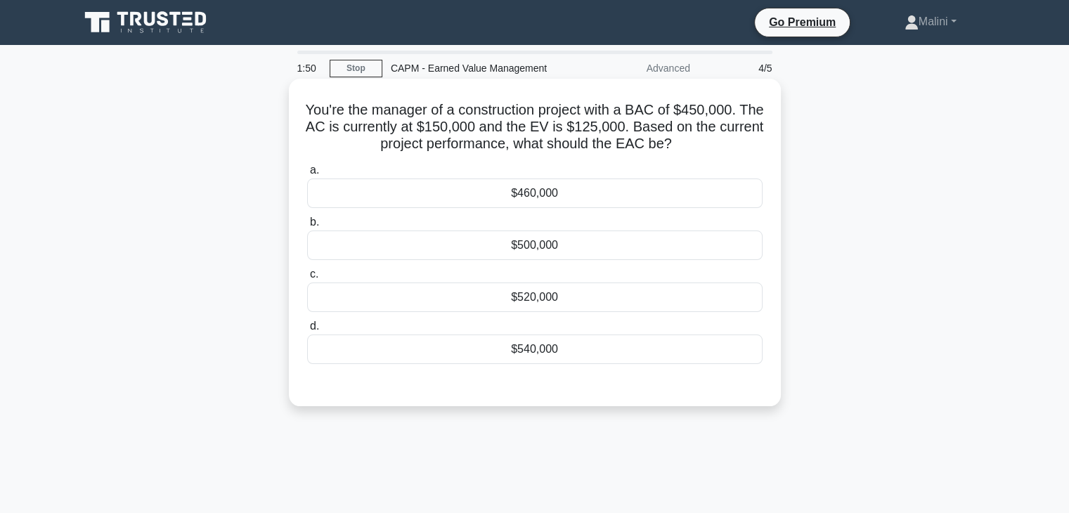
click at [620, 293] on div "$520,000" at bounding box center [534, 298] width 455 height 30
click at [307, 279] on input "c. $520,000" at bounding box center [307, 274] width 0 height 9
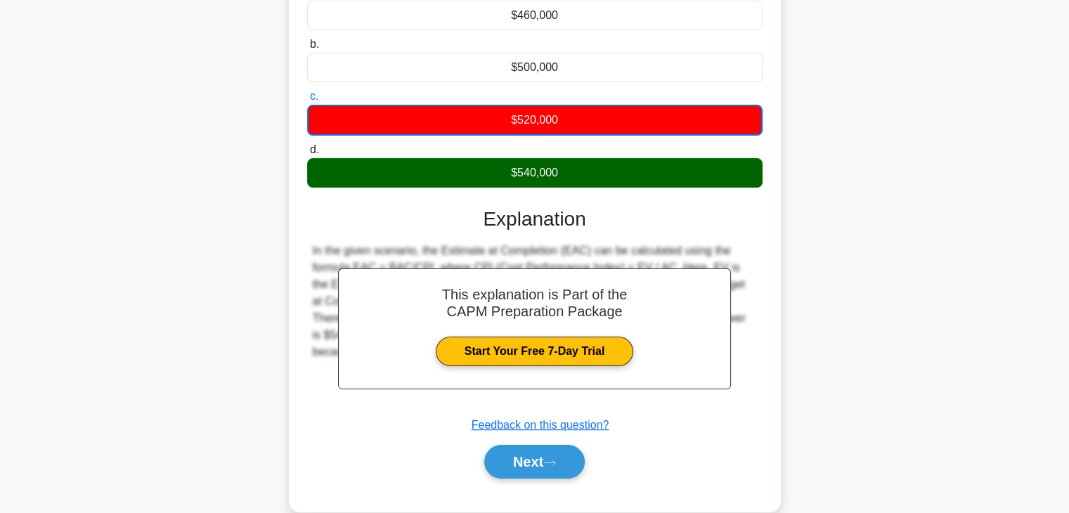
scroll to position [182, 0]
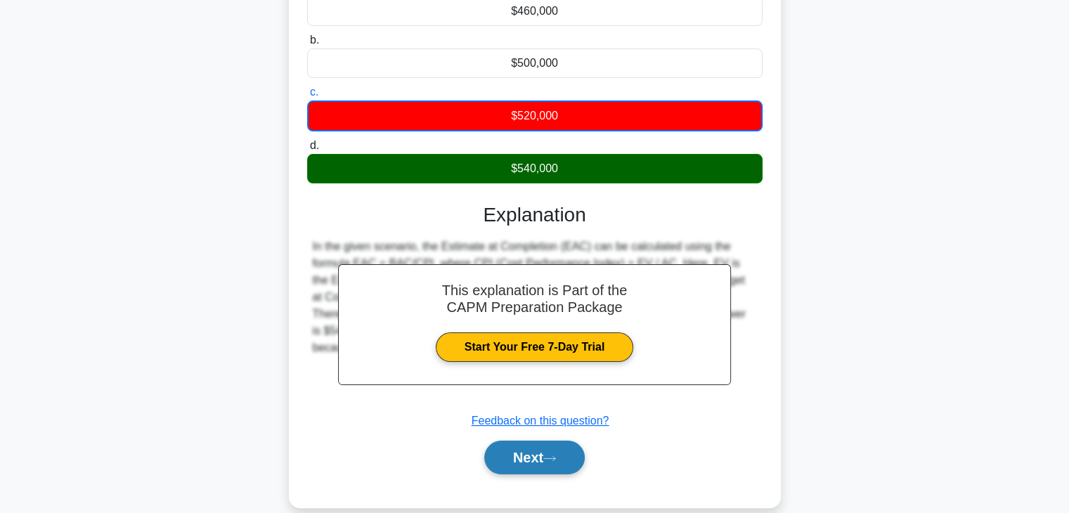
click at [538, 447] on button "Next" at bounding box center [534, 458] width 100 height 34
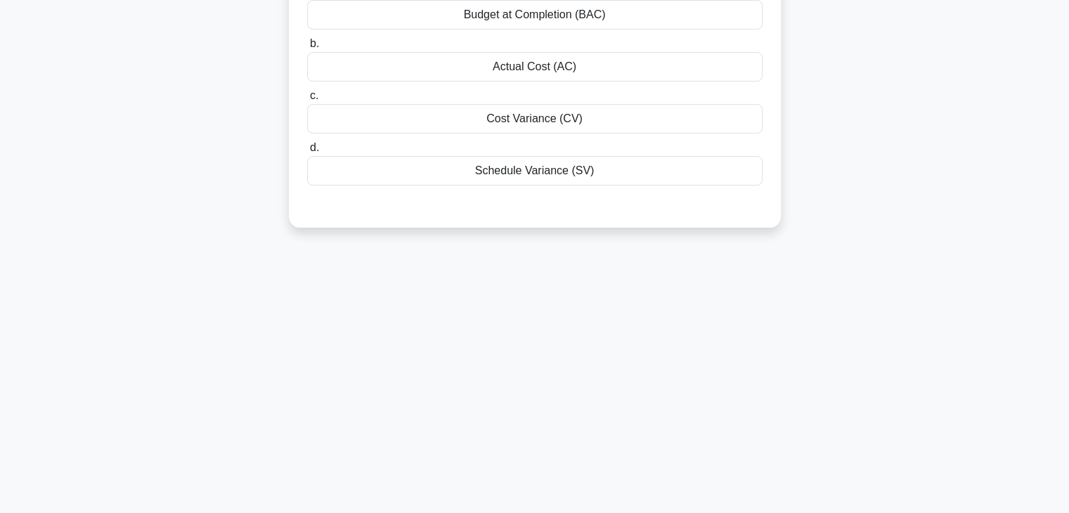
scroll to position [0, 0]
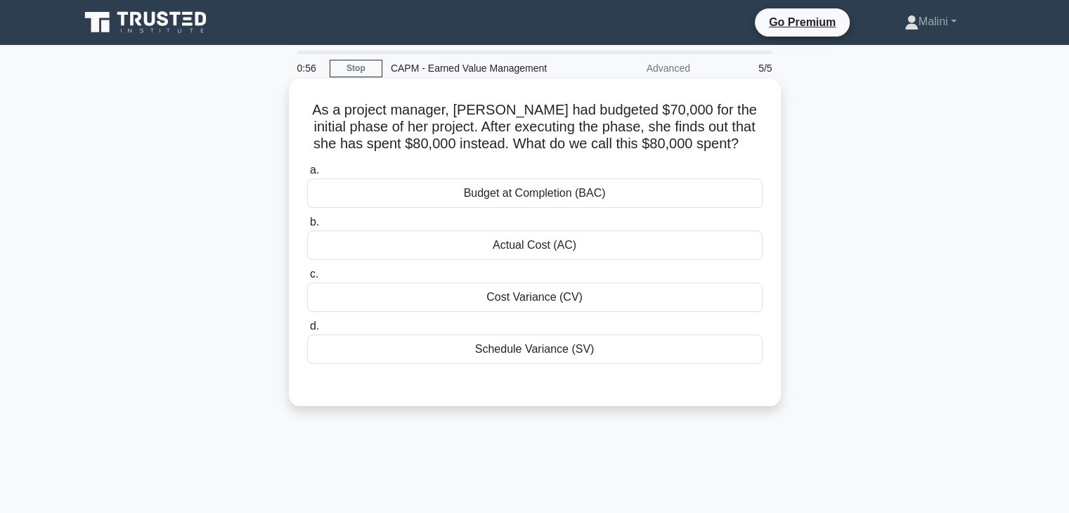
click at [719, 193] on div "Budget at Completion (BAC)" at bounding box center [534, 193] width 455 height 30
click at [307, 175] on input "a. Budget at Completion (BAC)" at bounding box center [307, 170] width 0 height 9
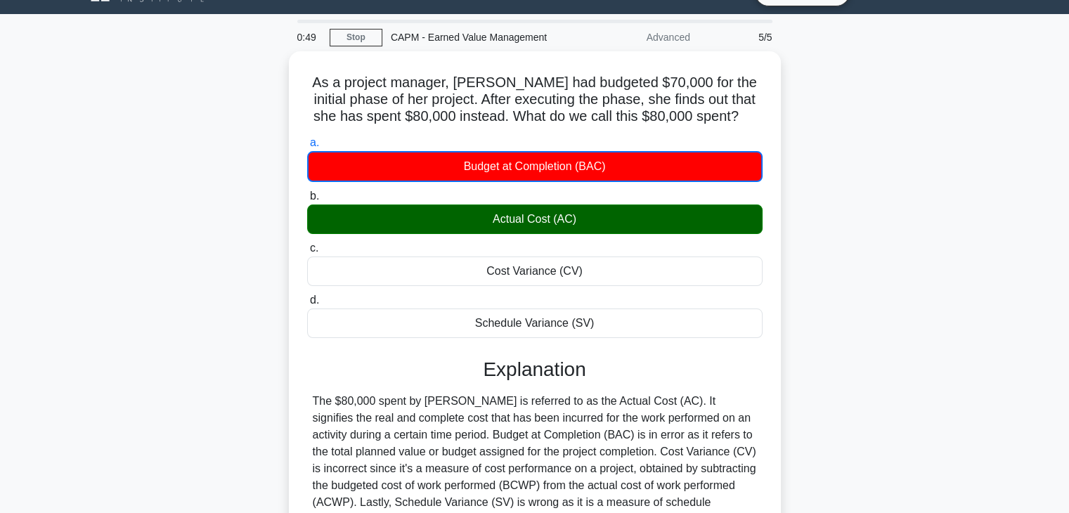
scroll to position [28, 0]
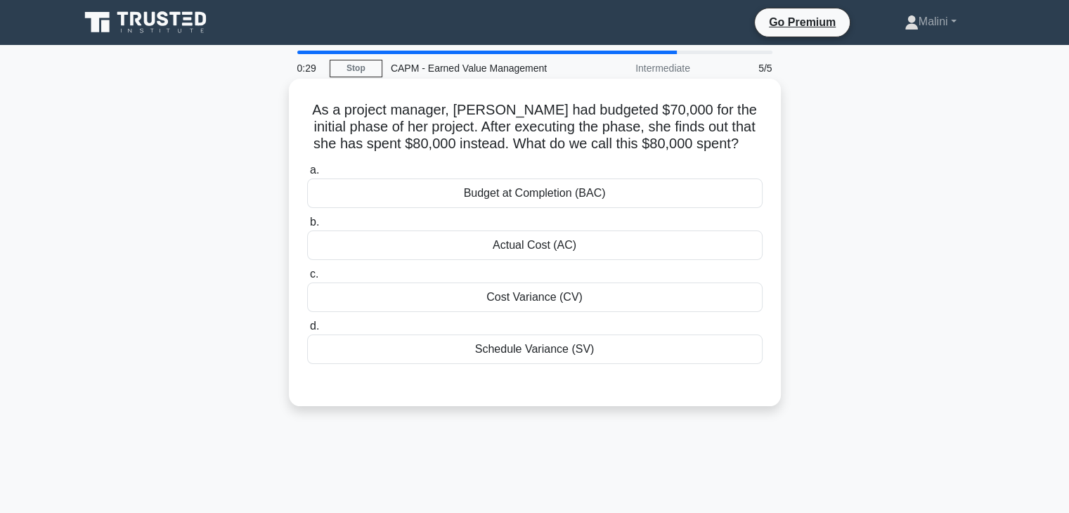
click at [664, 237] on div "Actual Cost (AC)" at bounding box center [534, 245] width 455 height 30
click at [307, 227] on input "b. Actual Cost (AC)" at bounding box center [307, 222] width 0 height 9
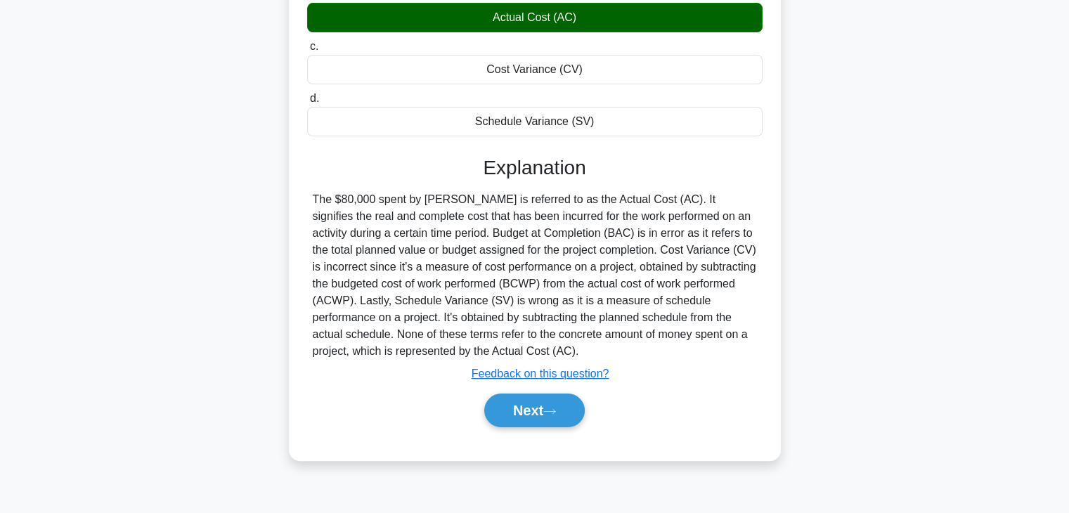
scroll to position [241, 0]
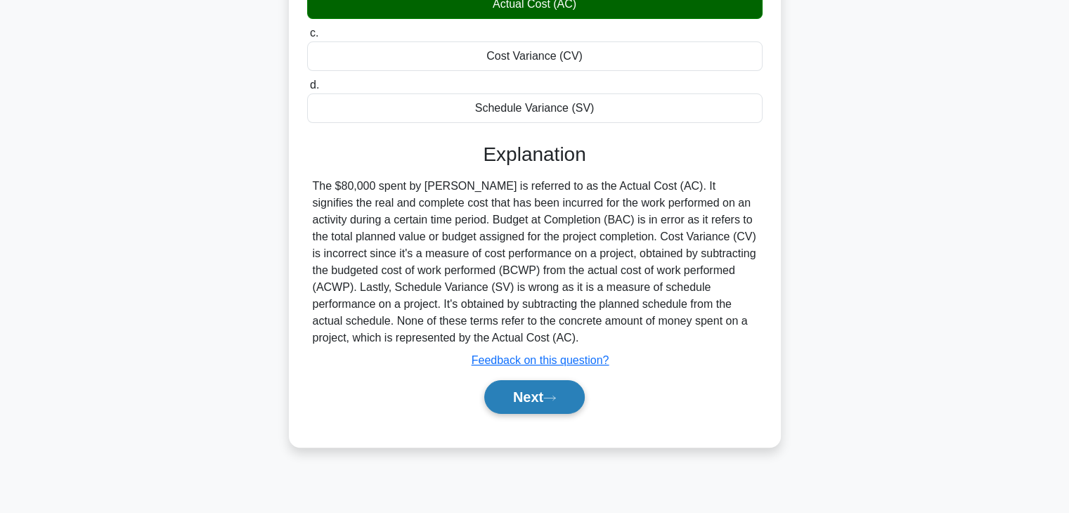
click at [552, 405] on button "Next" at bounding box center [534, 397] width 100 height 34
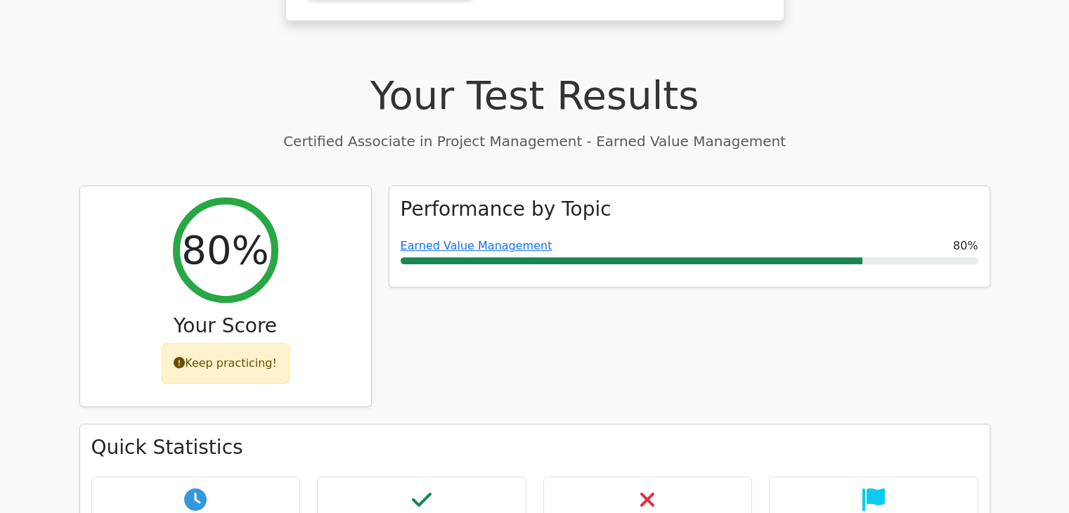
scroll to position [1193, 0]
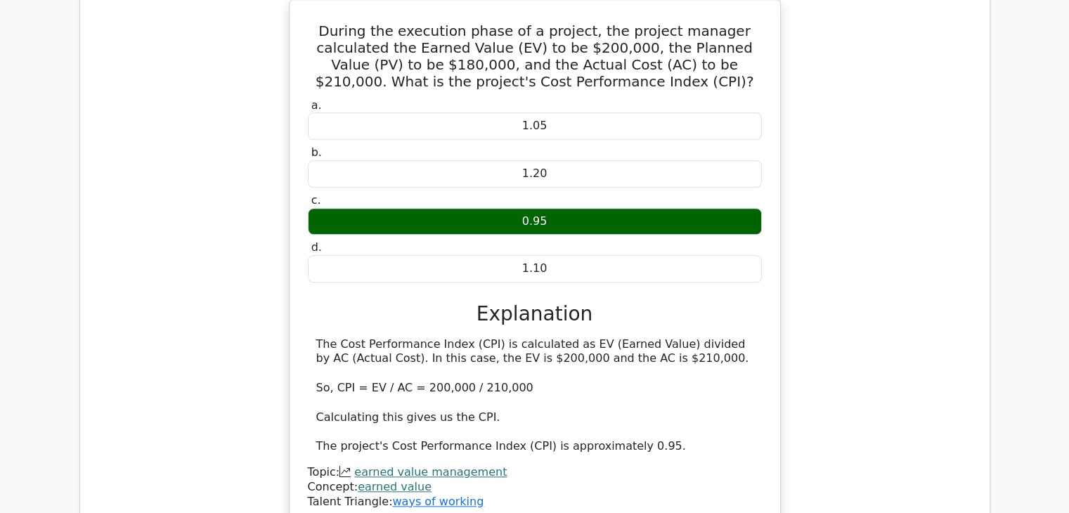
click at [1068, 314] on html "Go Premium [GEOGRAPHIC_DATA]" at bounding box center [534, 154] width 1069 height 2694
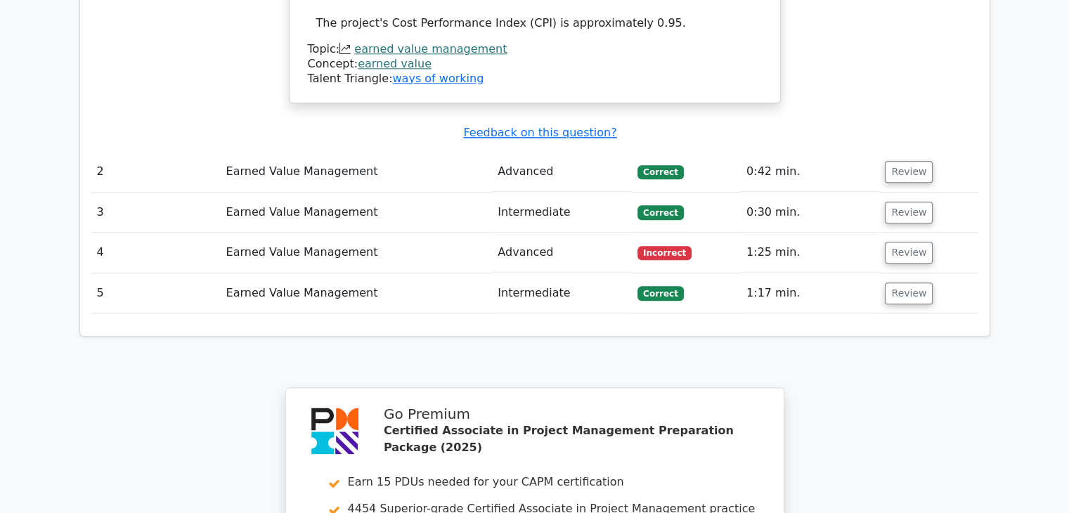
scroll to position [1610, 0]
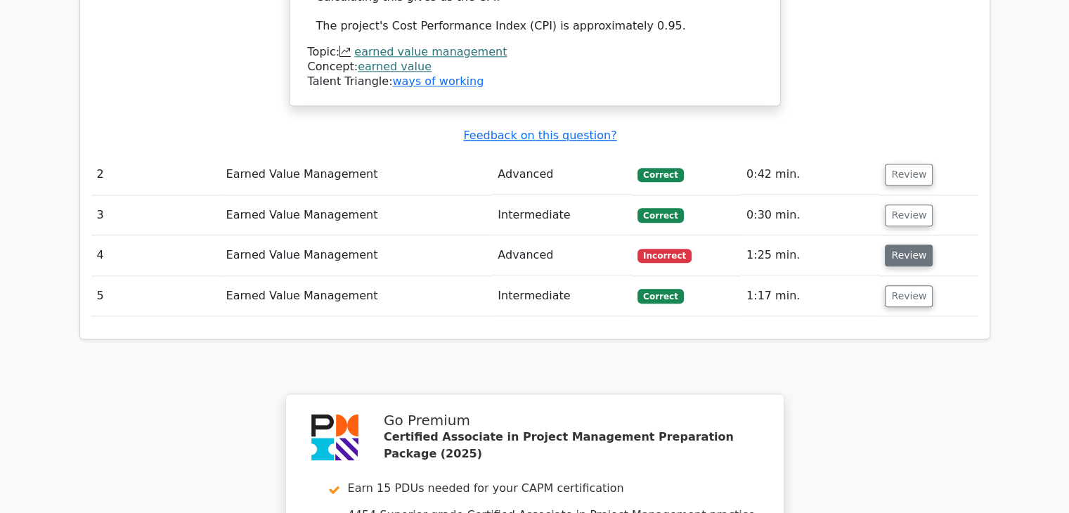
click at [900, 245] on button "Review" at bounding box center [909, 256] width 48 height 22
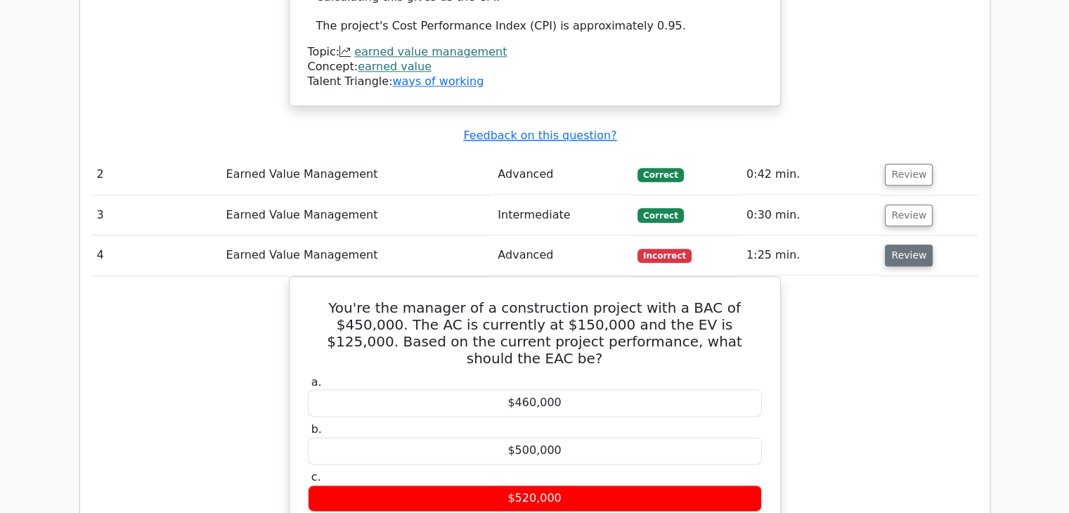
click at [900, 245] on button "Review" at bounding box center [909, 256] width 48 height 22
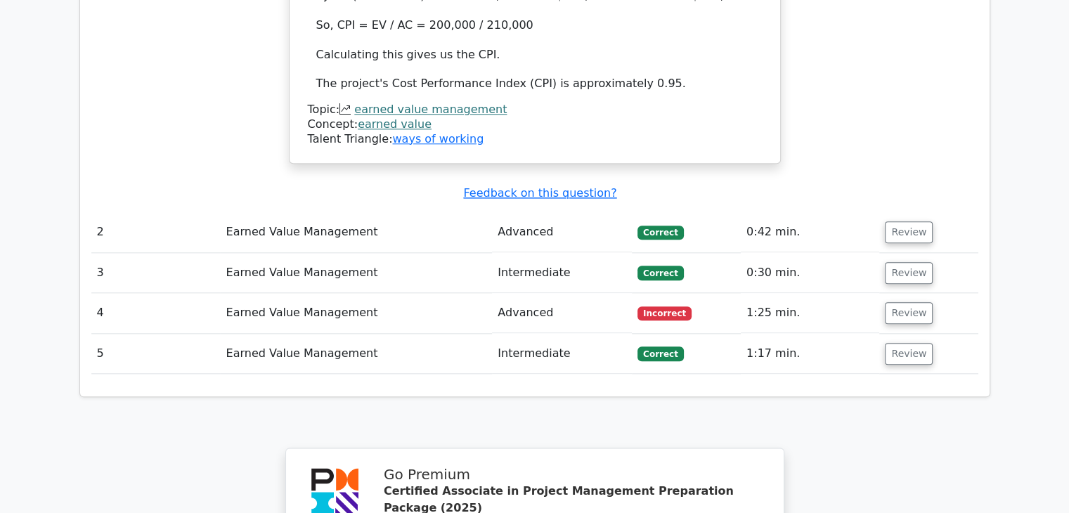
scroll to position [1550, 0]
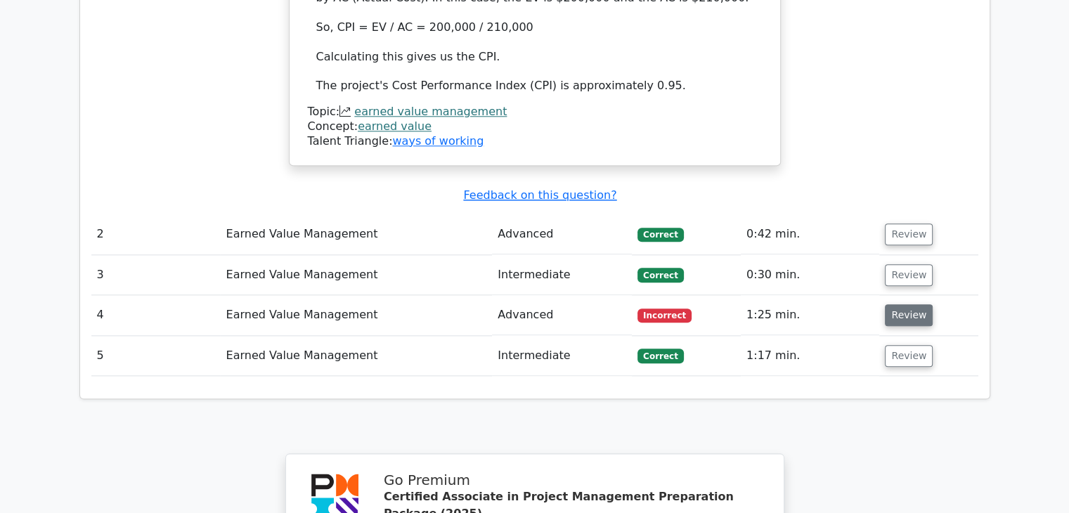
click at [897, 304] on button "Review" at bounding box center [909, 315] width 48 height 22
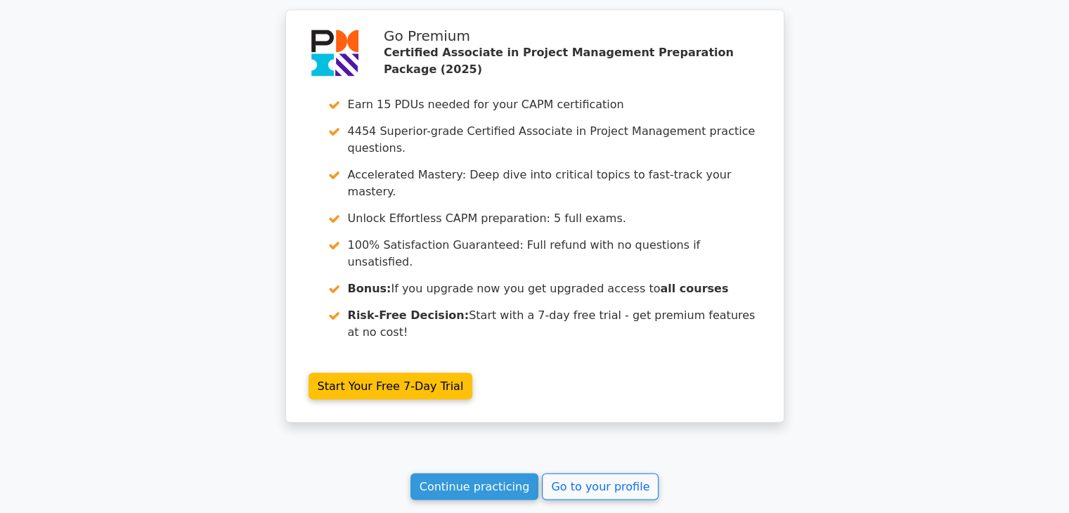
scroll to position [2578, 0]
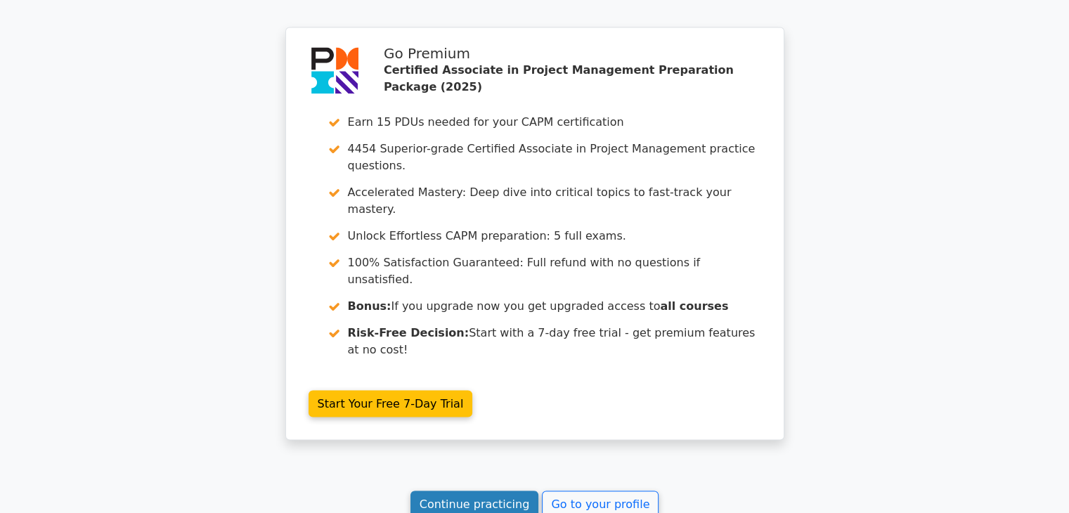
click at [505, 491] on link "Continue practicing" at bounding box center [474, 504] width 129 height 27
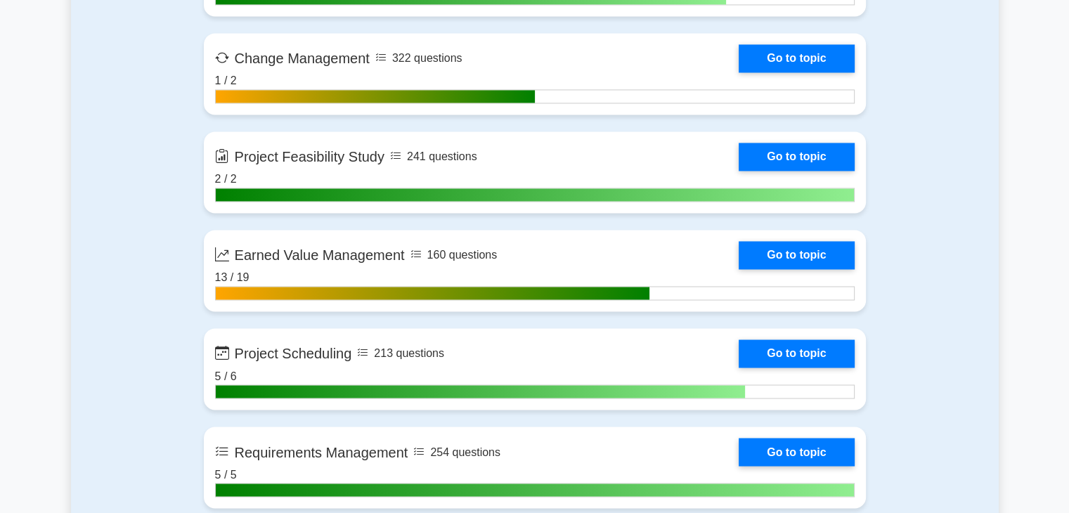
scroll to position [2413, 0]
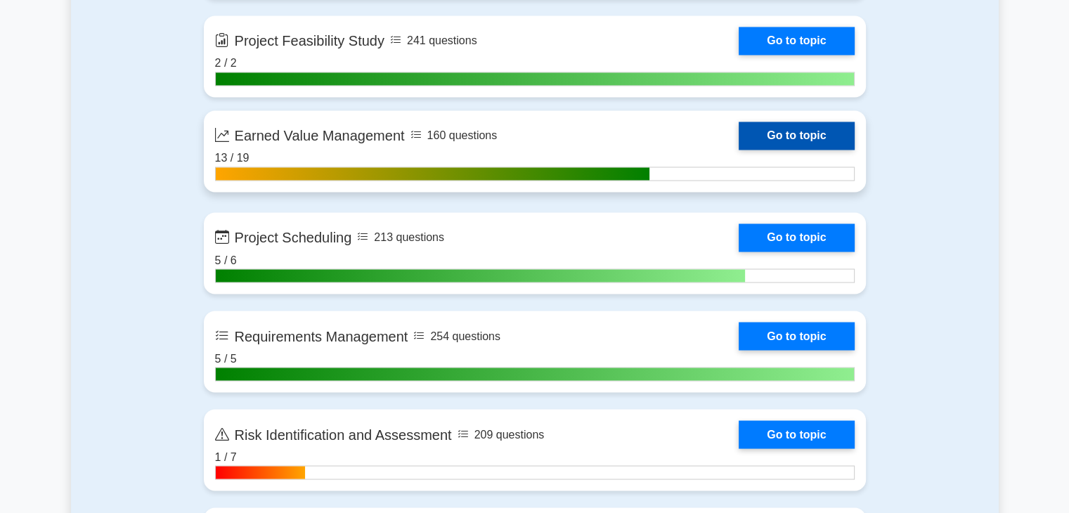
click at [828, 128] on link "Go to topic" at bounding box center [796, 136] width 115 height 28
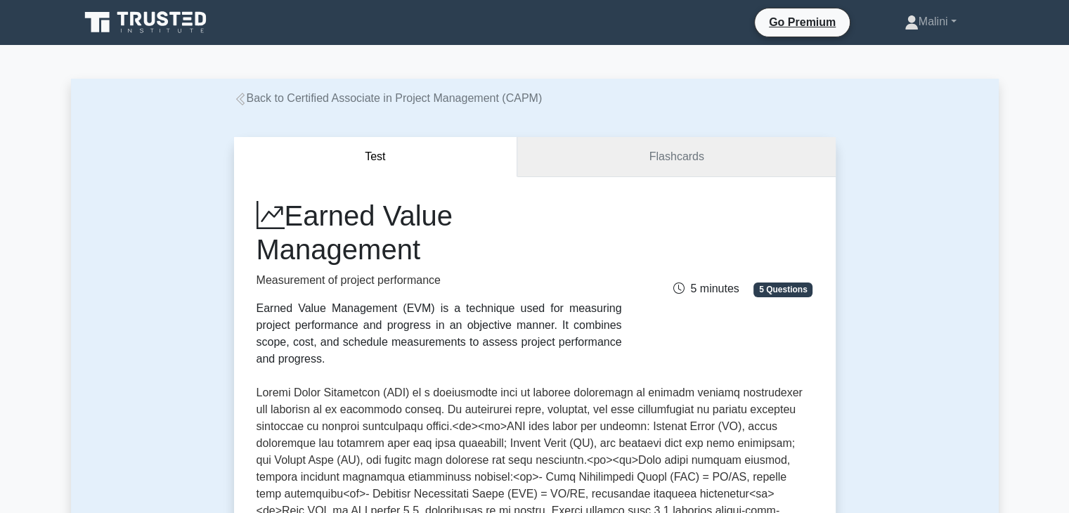
click at [691, 150] on link "Flashcards" at bounding box center [676, 157] width 318 height 40
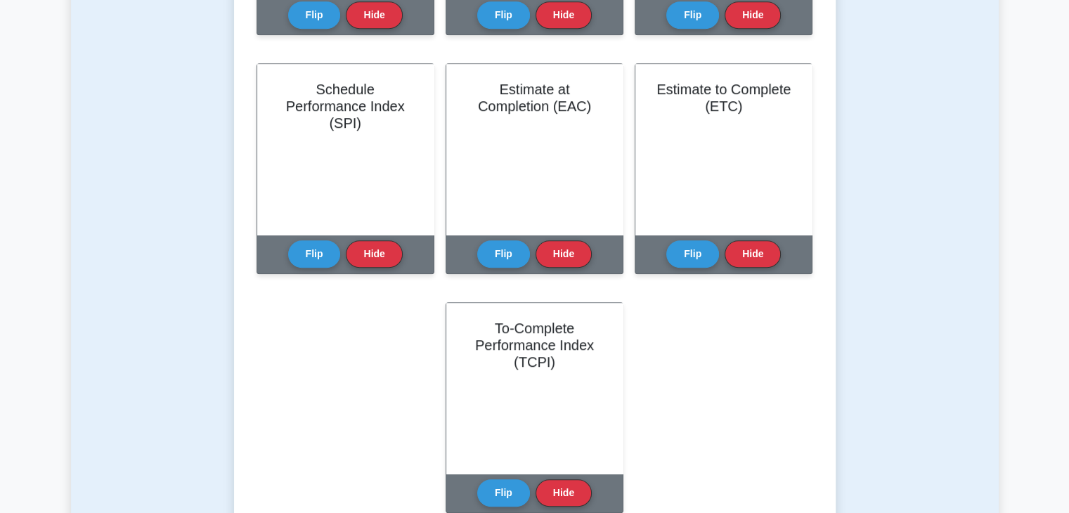
scroll to position [770, 0]
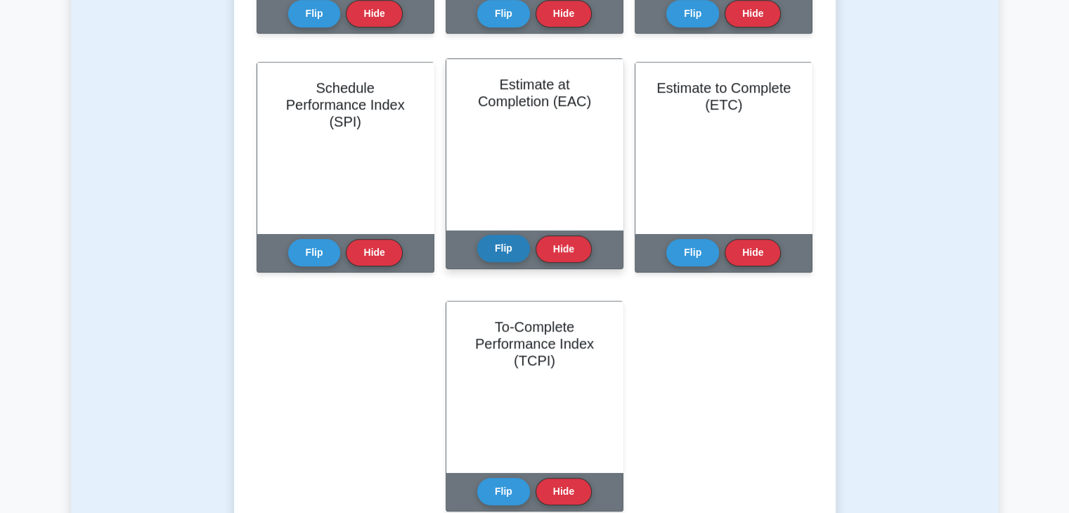
click at [504, 261] on button "Flip" at bounding box center [503, 248] width 53 height 27
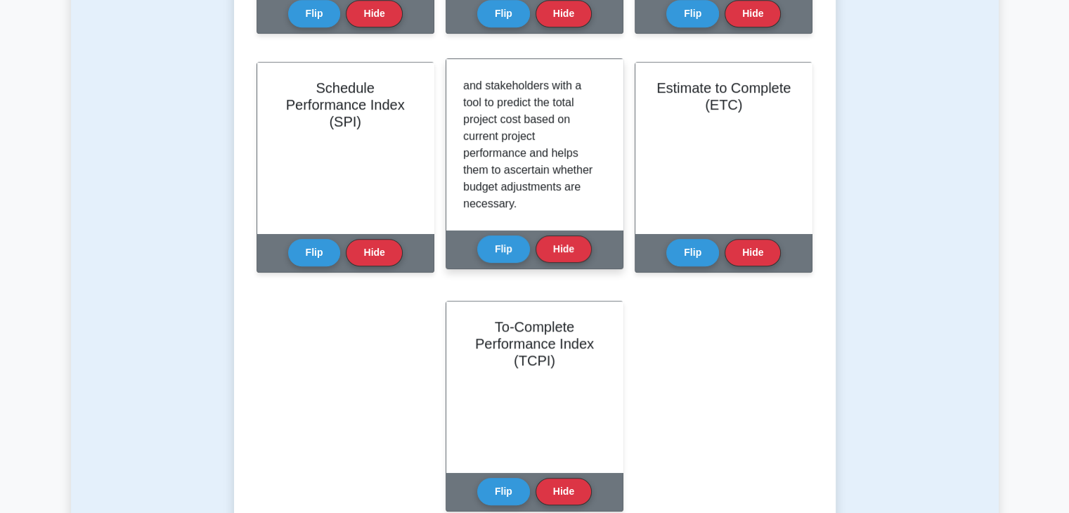
scroll to position [261, 0]
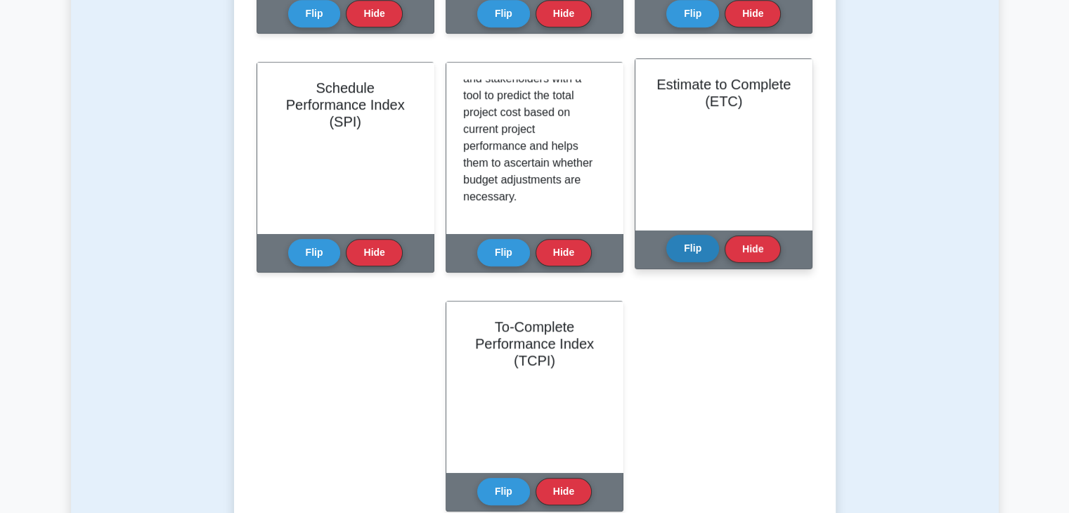
click at [686, 248] on button "Flip" at bounding box center [692, 248] width 53 height 27
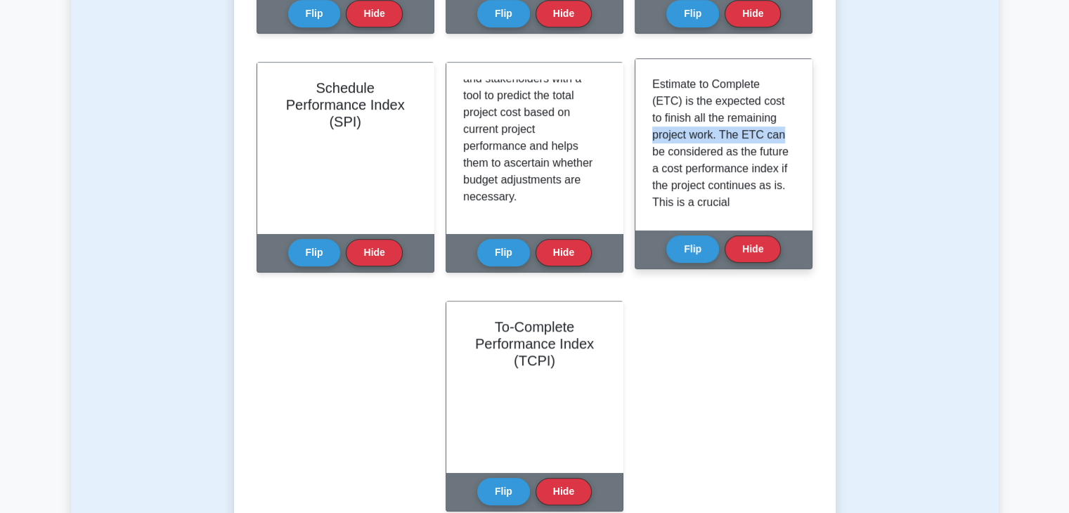
drag, startPoint x: 795, startPoint y: 116, endPoint x: 806, endPoint y: 131, distance: 18.7
click at [806, 131] on div "Estimate to Complete (ETC) is the expected cost to finish all the remaining pro…" at bounding box center [723, 144] width 176 height 171
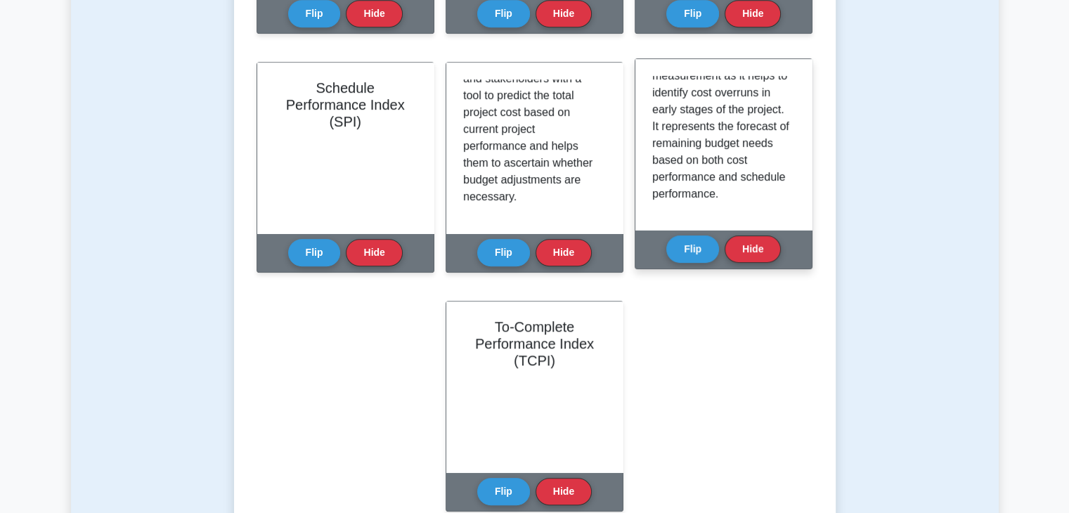
scroll to position [160, 0]
click at [692, 242] on button "Flip" at bounding box center [692, 248] width 53 height 27
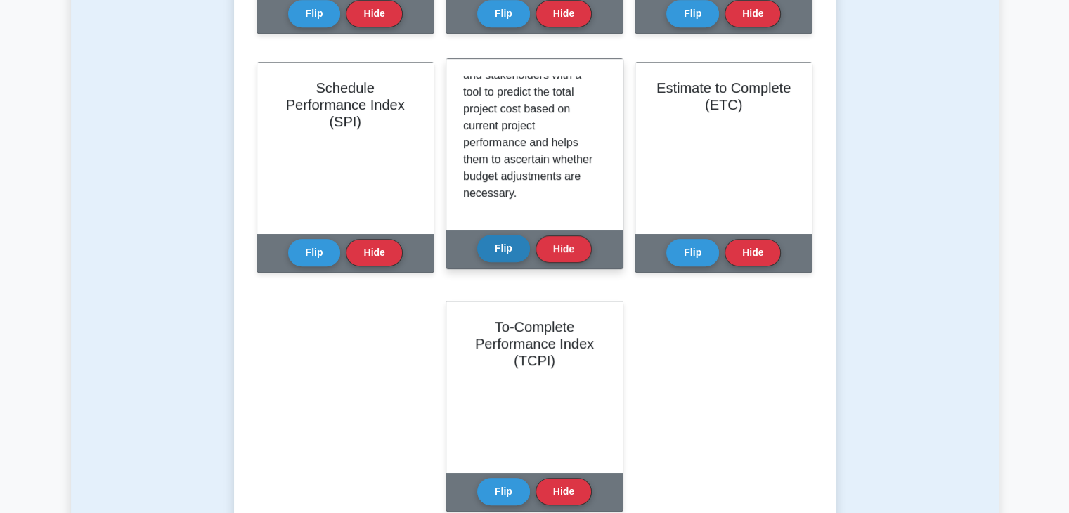
click at [490, 248] on button "Flip" at bounding box center [503, 248] width 53 height 27
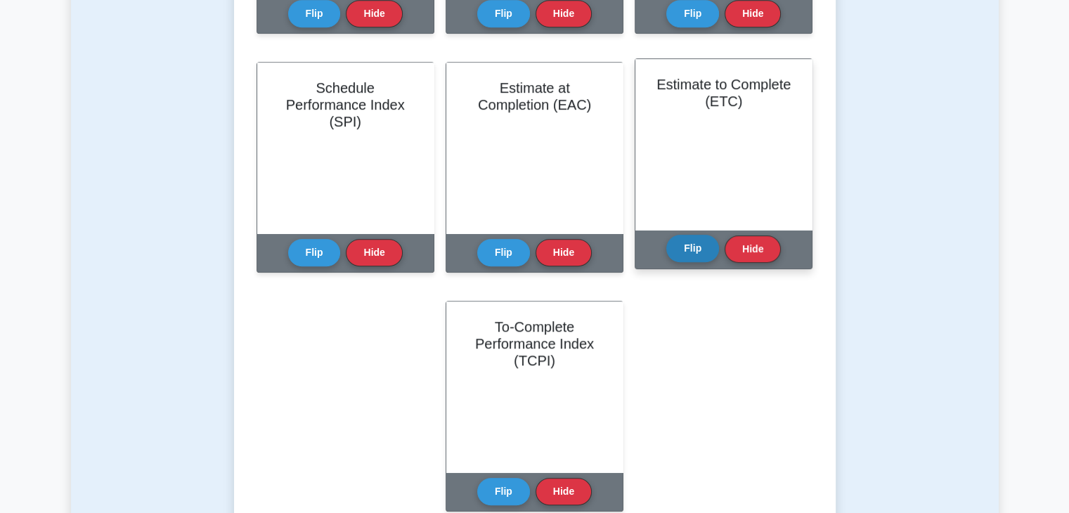
click at [694, 249] on button "Flip" at bounding box center [692, 248] width 53 height 27
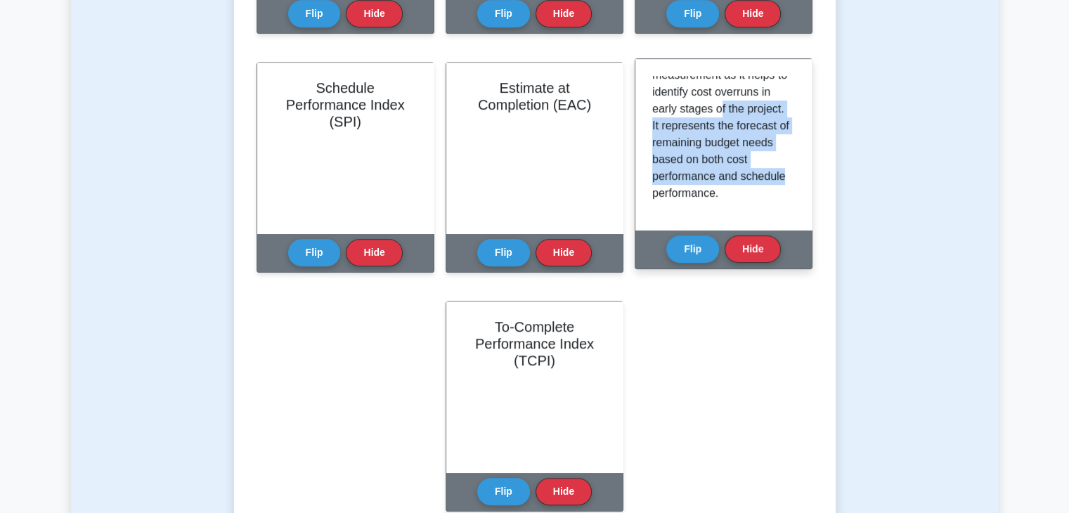
drag, startPoint x: 789, startPoint y: 182, endPoint x: 779, endPoint y: 87, distance: 95.5
click at [779, 87] on div "Estimate to Complete (ETC) is the expected cost to finish all the remaining pro…" at bounding box center [723, 144] width 143 height 137
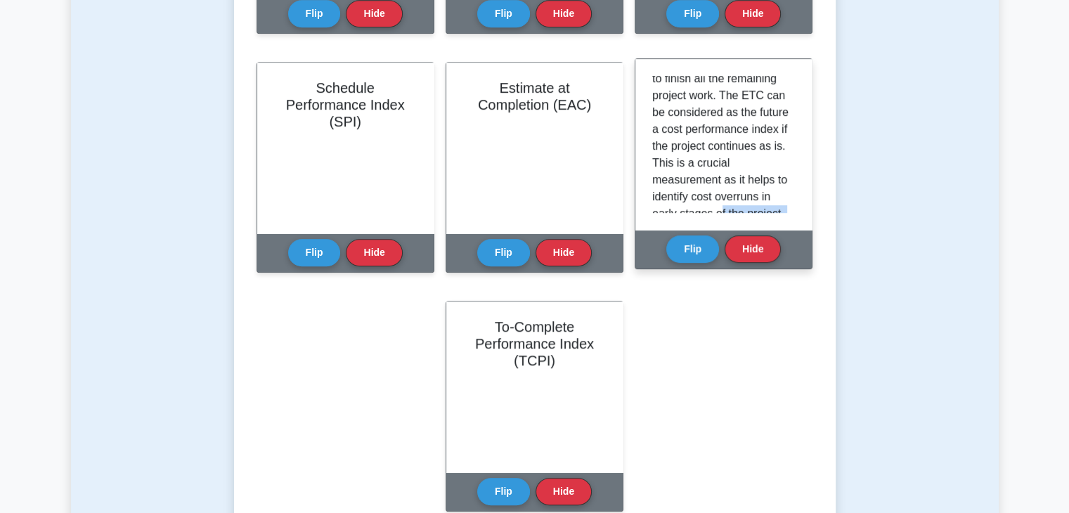
scroll to position [0, 0]
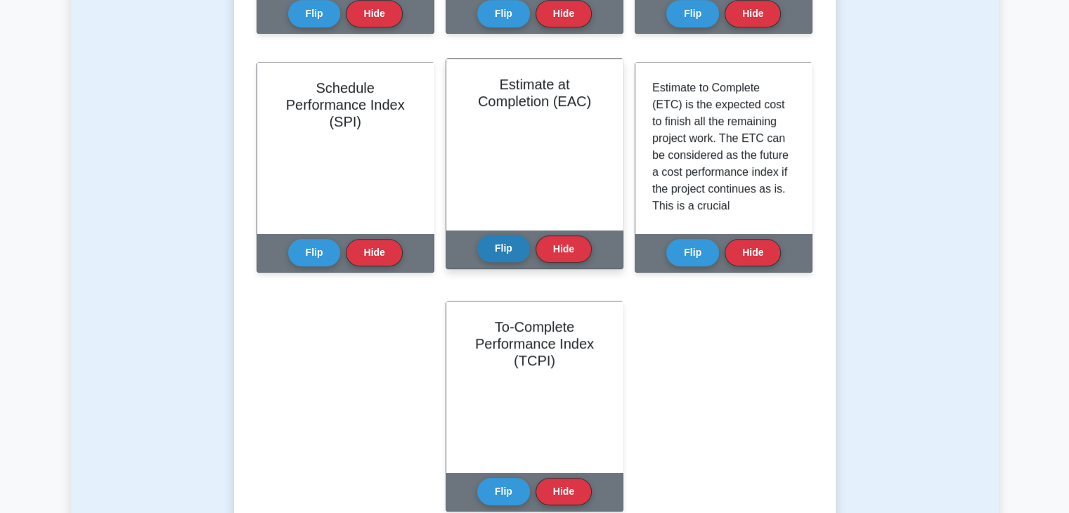
click at [512, 242] on button "Flip" at bounding box center [503, 248] width 53 height 27
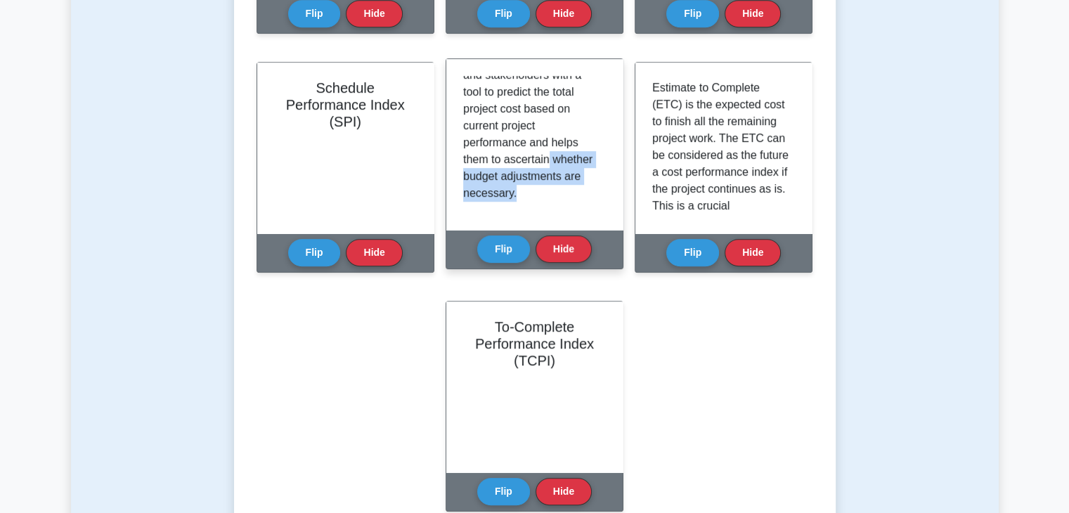
drag, startPoint x: 606, startPoint y: 199, endPoint x: 600, endPoint y: 143, distance: 55.9
click at [600, 144] on div "Estimate at Completion (EAC) represents the forecasted value of costs at the en…" at bounding box center [534, 144] width 176 height 171
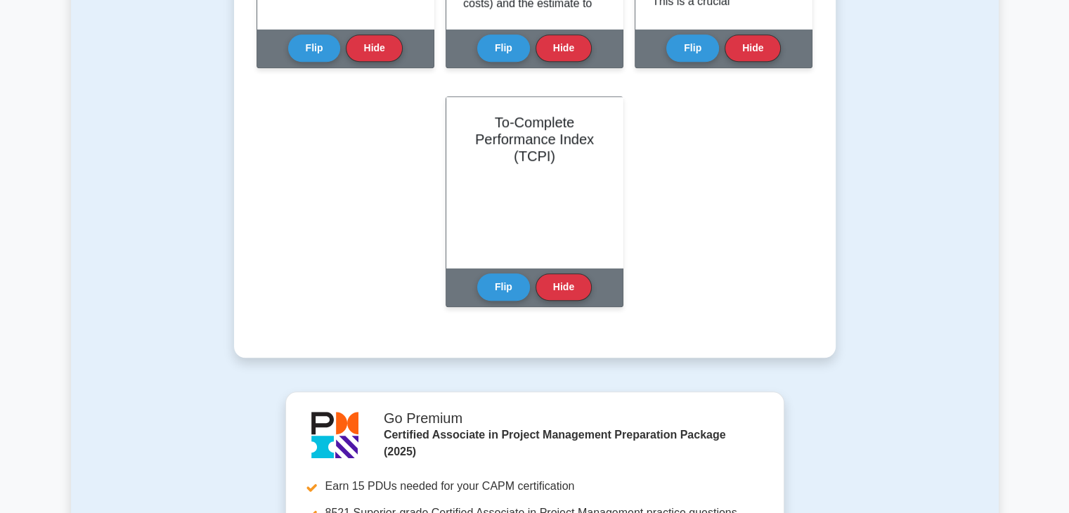
scroll to position [973, 0]
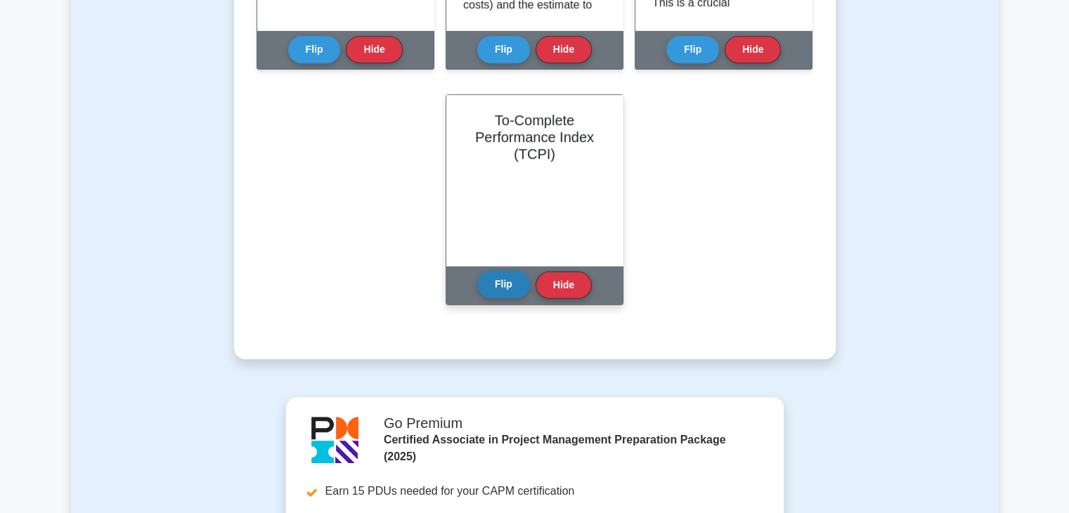
click at [501, 282] on button "Flip" at bounding box center [503, 284] width 53 height 27
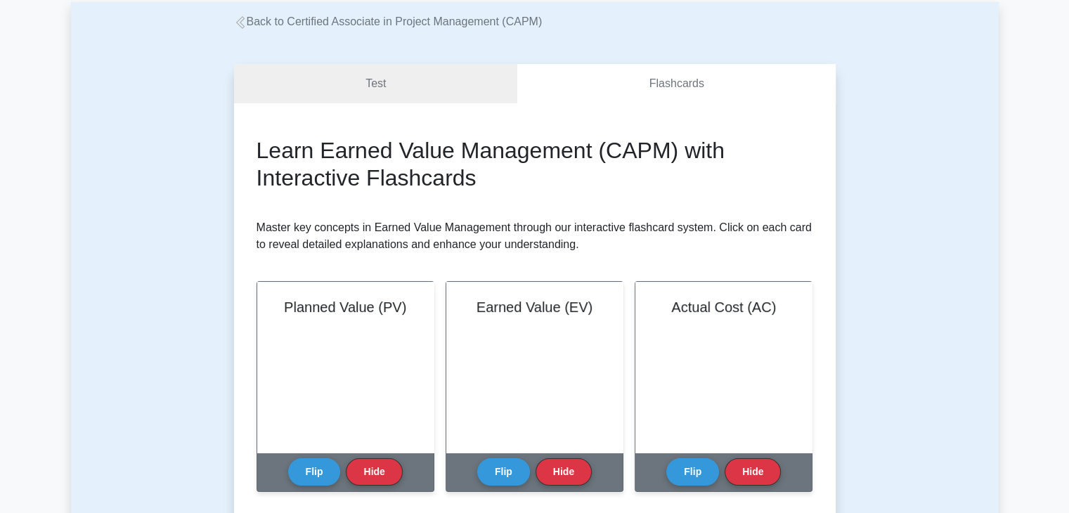
scroll to position [0, 0]
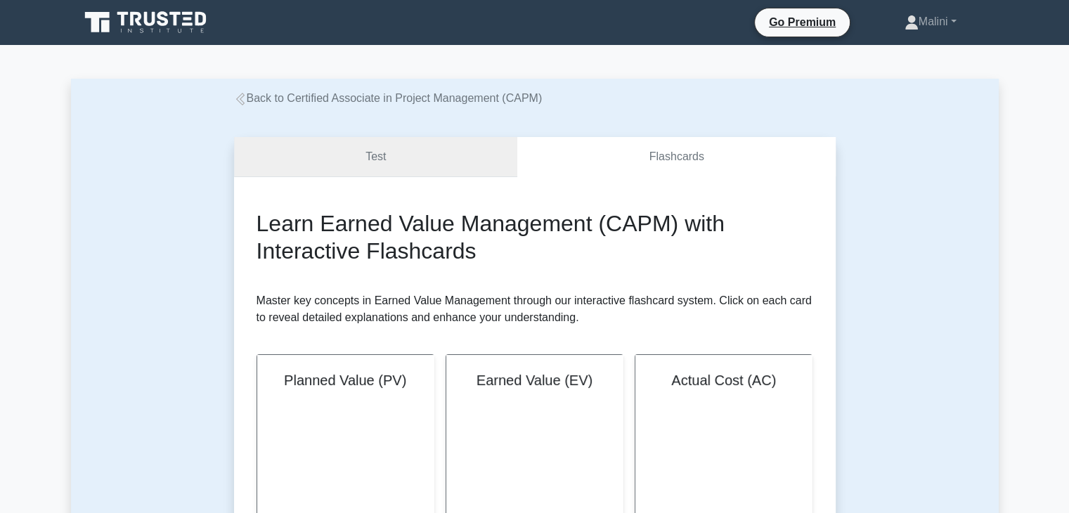
click at [346, 149] on link "Test" at bounding box center [376, 157] width 284 height 40
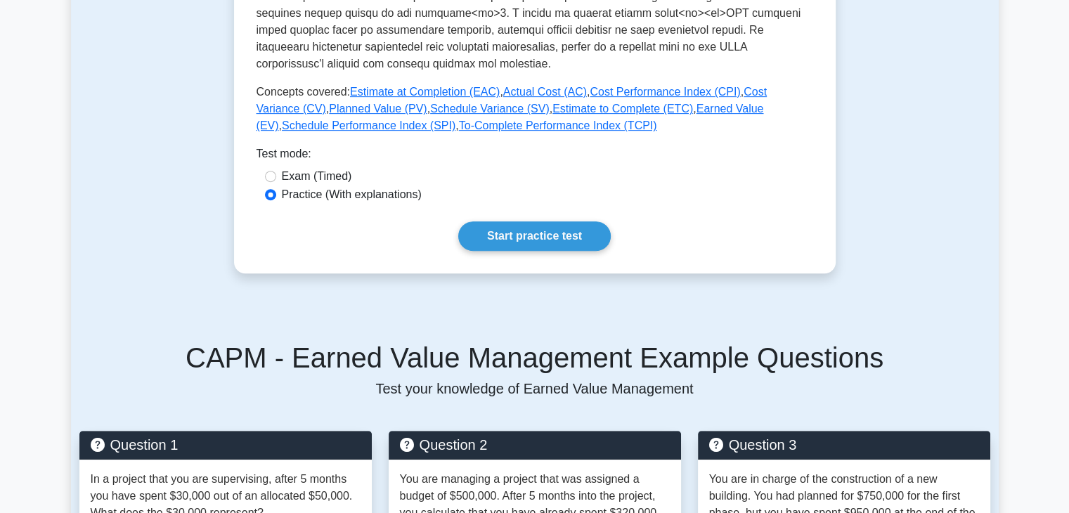
scroll to position [614, 0]
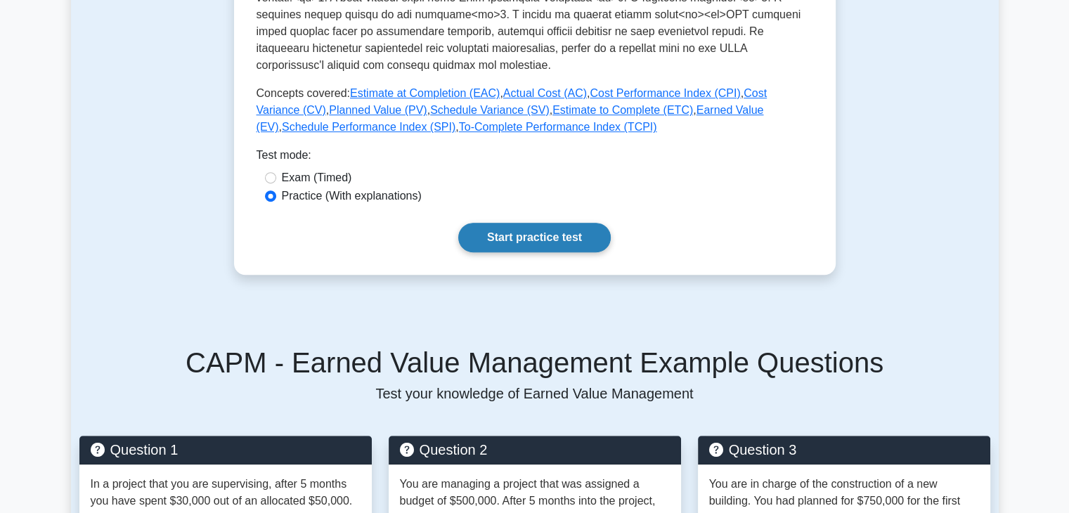
click at [531, 229] on link "Start practice test" at bounding box center [534, 238] width 152 height 30
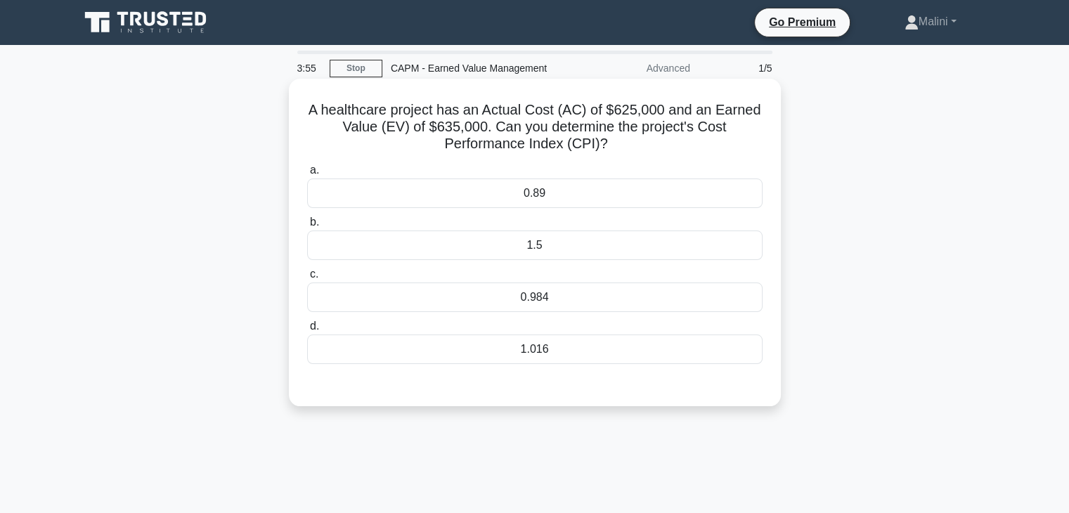
click at [551, 303] on div "0.984" at bounding box center [534, 298] width 455 height 30
click at [307, 279] on input "c. 0.984" at bounding box center [307, 274] width 0 height 9
click at [711, 347] on div "1.016" at bounding box center [534, 350] width 455 height 30
click at [307, 331] on input "d. 1.016" at bounding box center [307, 326] width 0 height 9
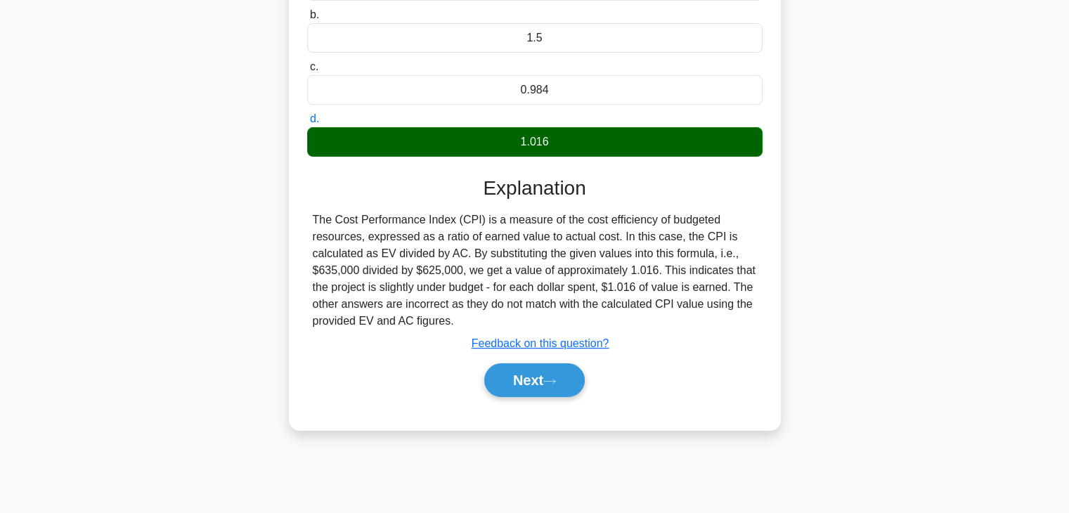
scroll to position [225, 0]
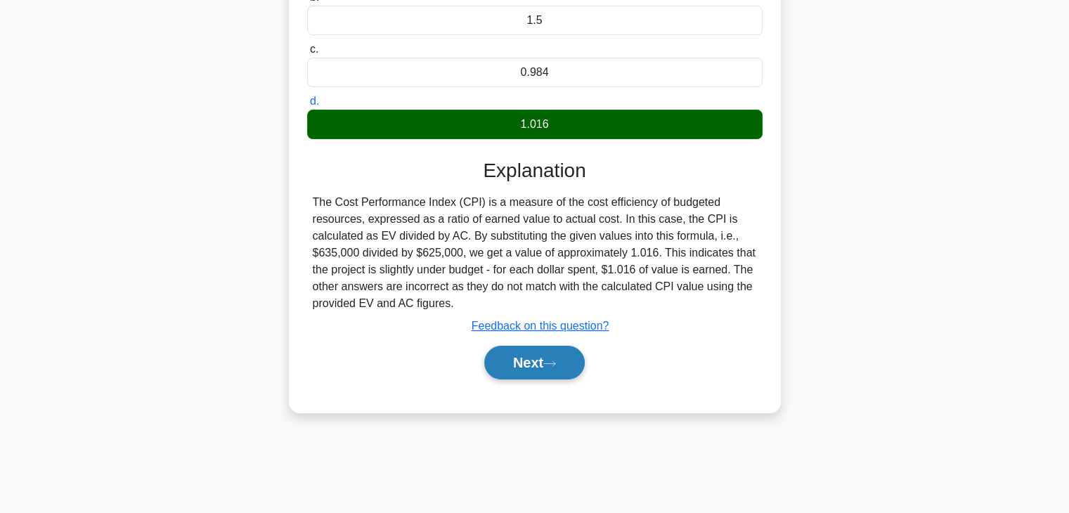
click at [571, 365] on button "Next" at bounding box center [534, 363] width 100 height 34
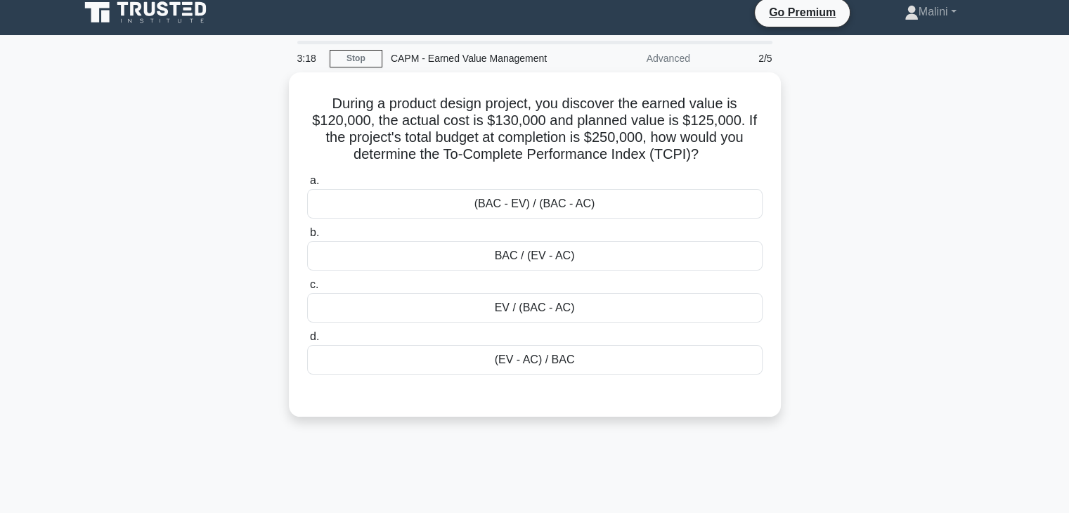
scroll to position [8, 0]
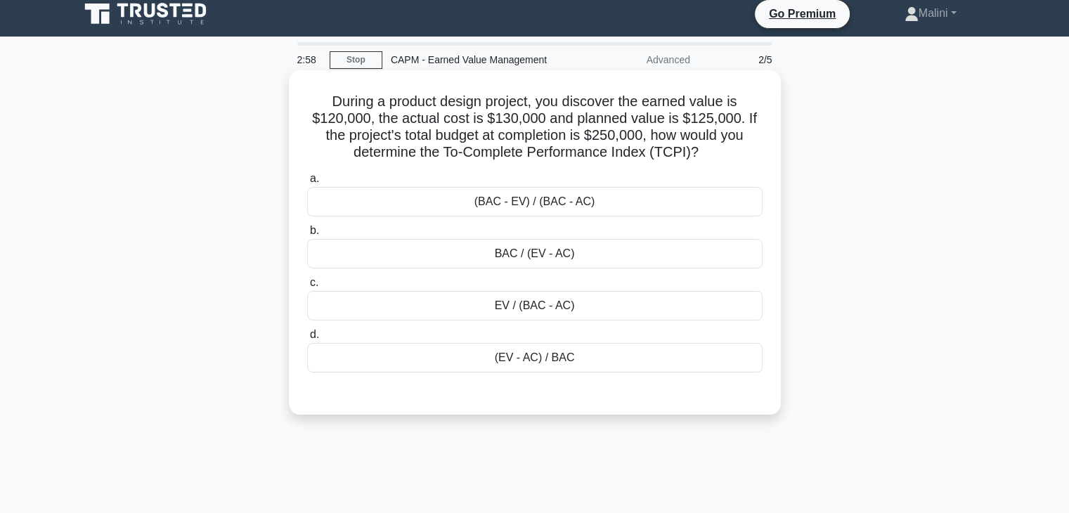
click at [697, 199] on div "(BAC - EV) / (BAC - AC)" at bounding box center [534, 202] width 455 height 30
click at [307, 183] on input "a. (BAC - EV) / (BAC - AC)" at bounding box center [307, 178] width 0 height 9
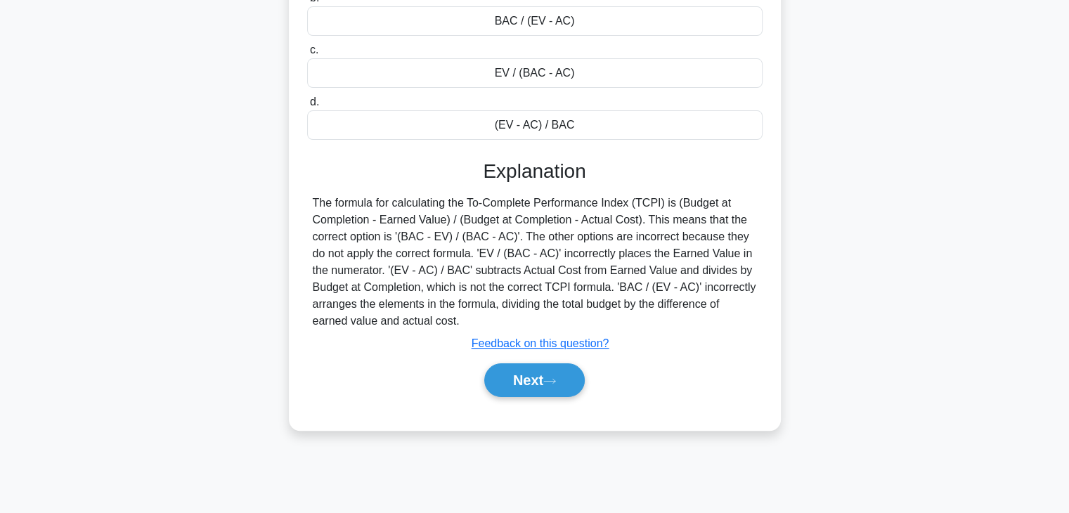
scroll to position [247, 0]
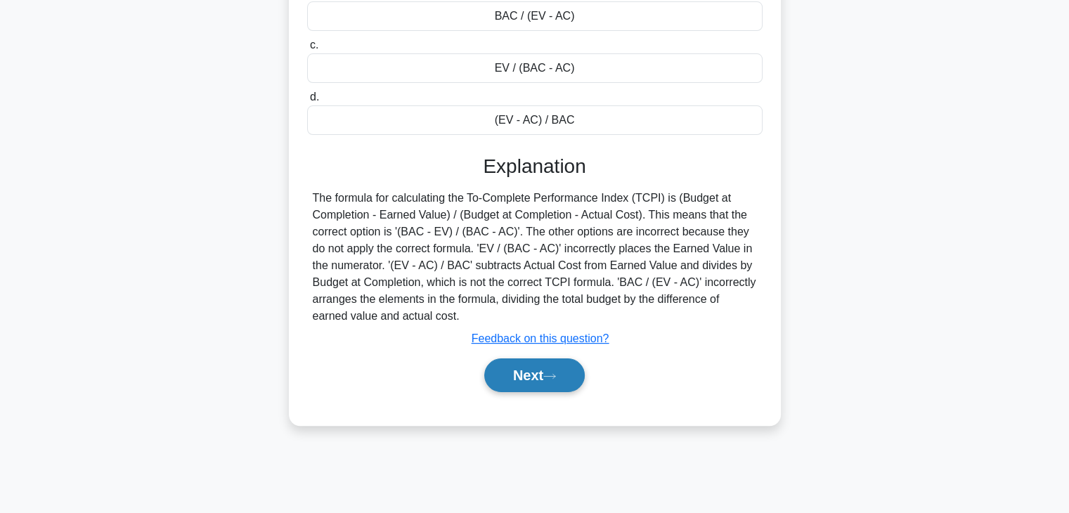
click at [535, 364] on button "Next" at bounding box center [534, 375] width 100 height 34
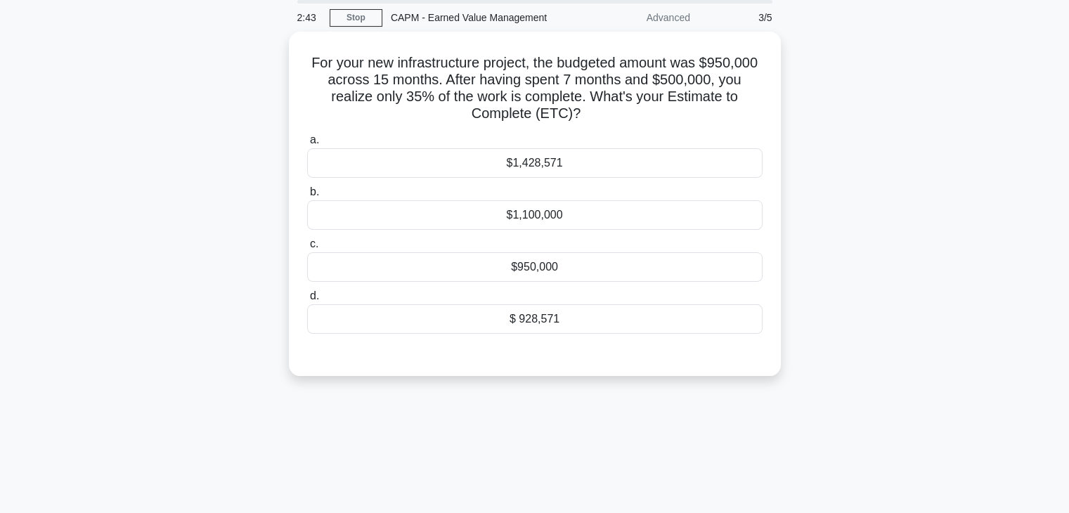
scroll to position [48, 0]
click at [587, 155] on div "$1,428,571" at bounding box center [534, 162] width 455 height 30
click at [307, 143] on input "a. $1,428,571" at bounding box center [307, 138] width 0 height 9
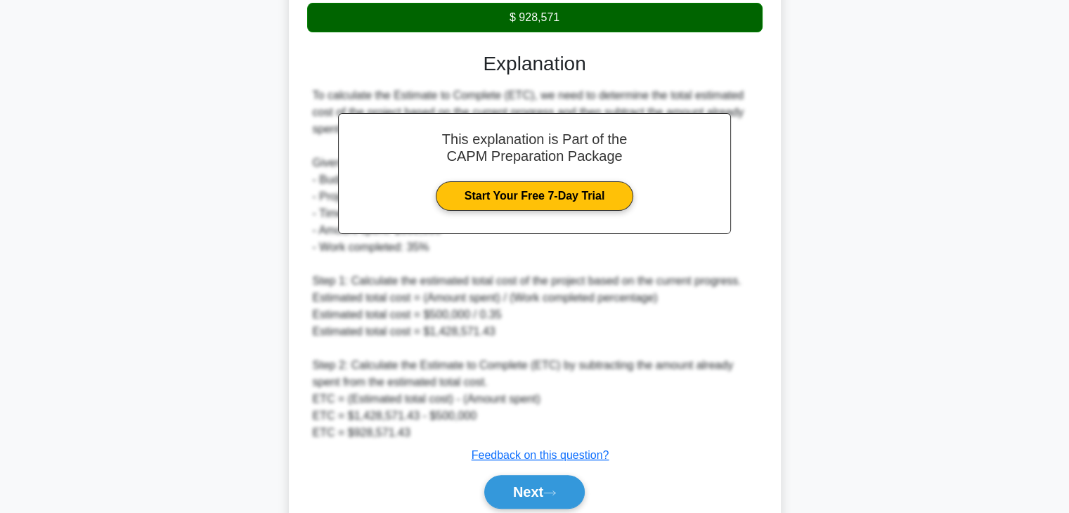
scroll to position [405, 0]
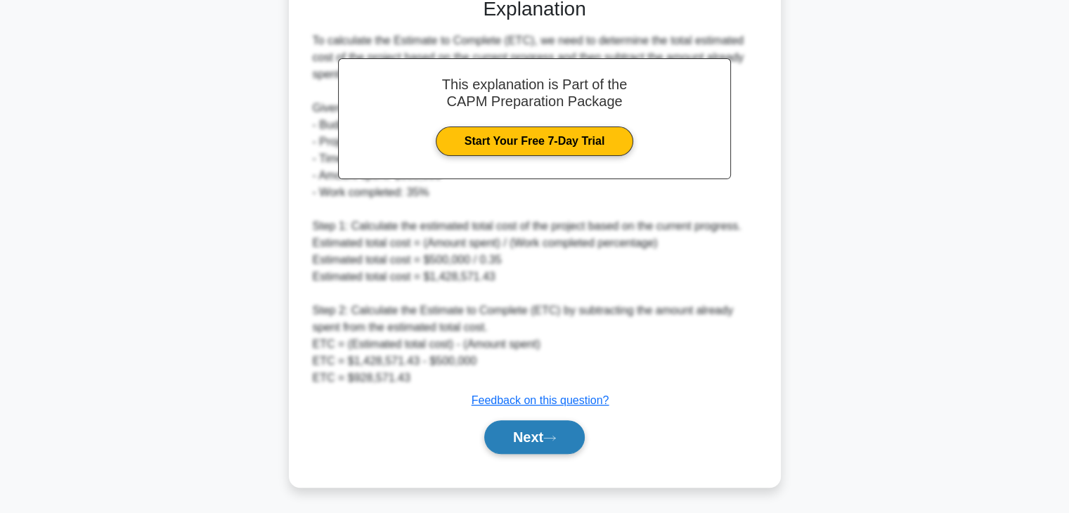
click at [521, 426] on button "Next" at bounding box center [534, 437] width 100 height 34
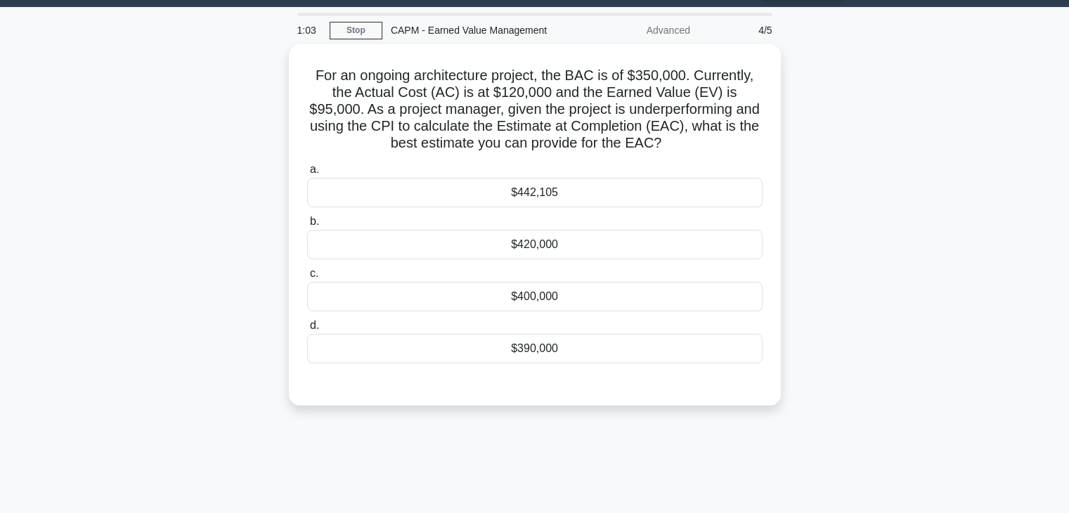
scroll to position [31, 0]
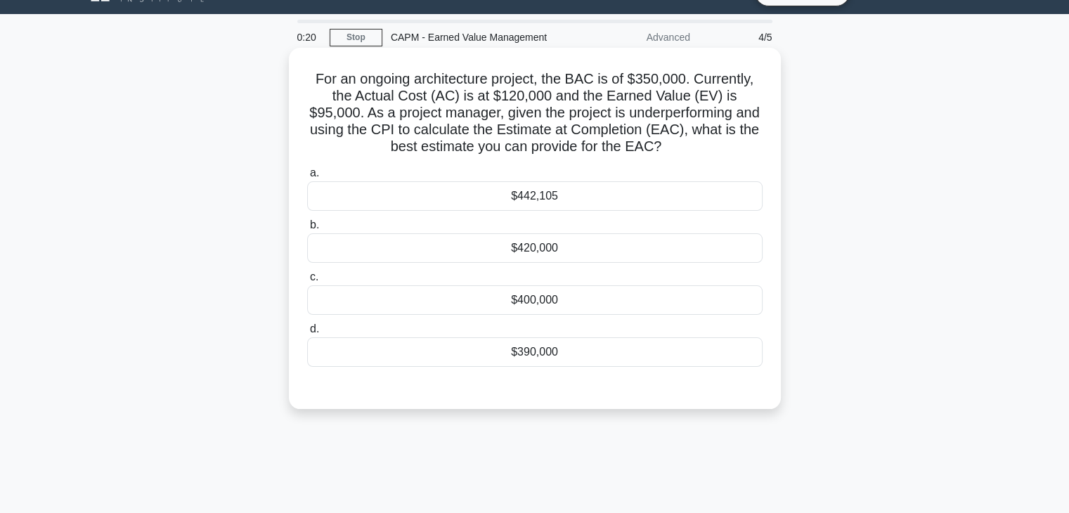
click at [604, 347] on div "$390,000" at bounding box center [534, 352] width 455 height 30
click at [307, 334] on input "d. $390,000" at bounding box center [307, 329] width 0 height 9
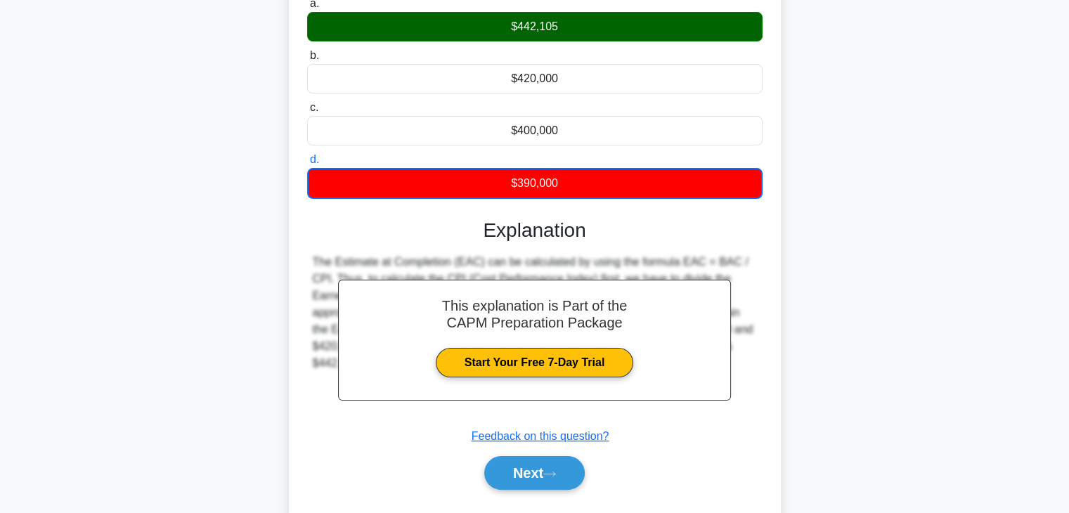
scroll to position [247, 0]
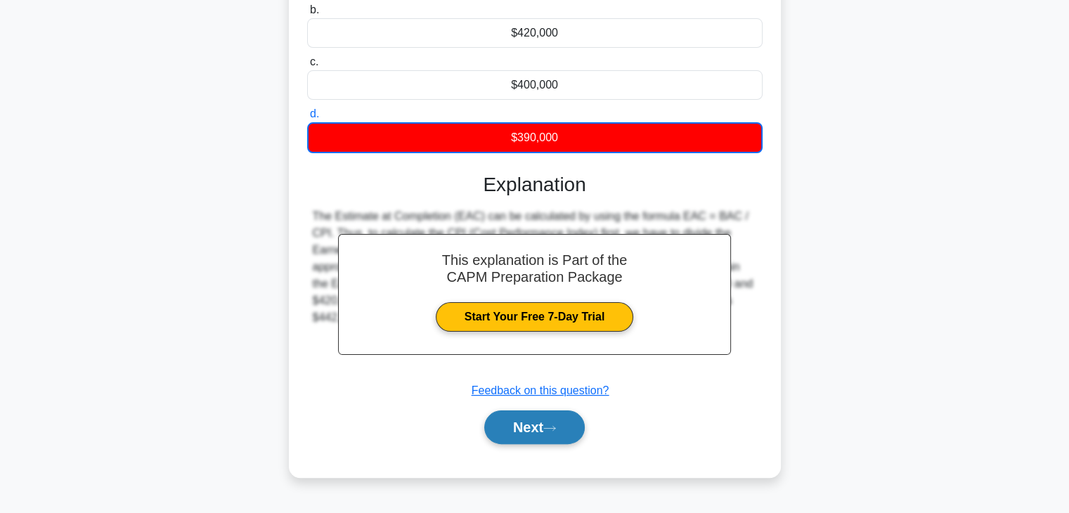
click at [545, 417] on button "Next" at bounding box center [534, 427] width 100 height 34
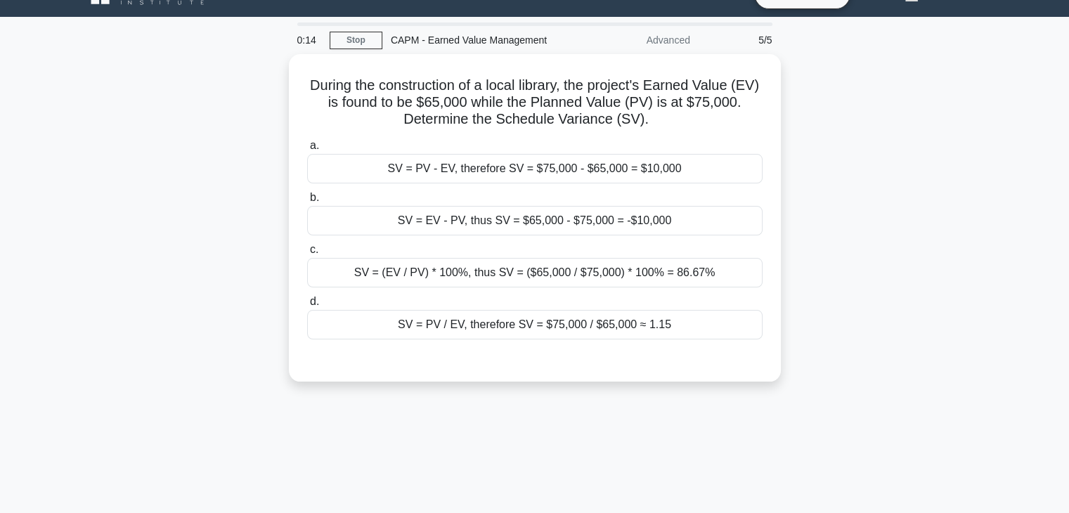
scroll to position [27, 0]
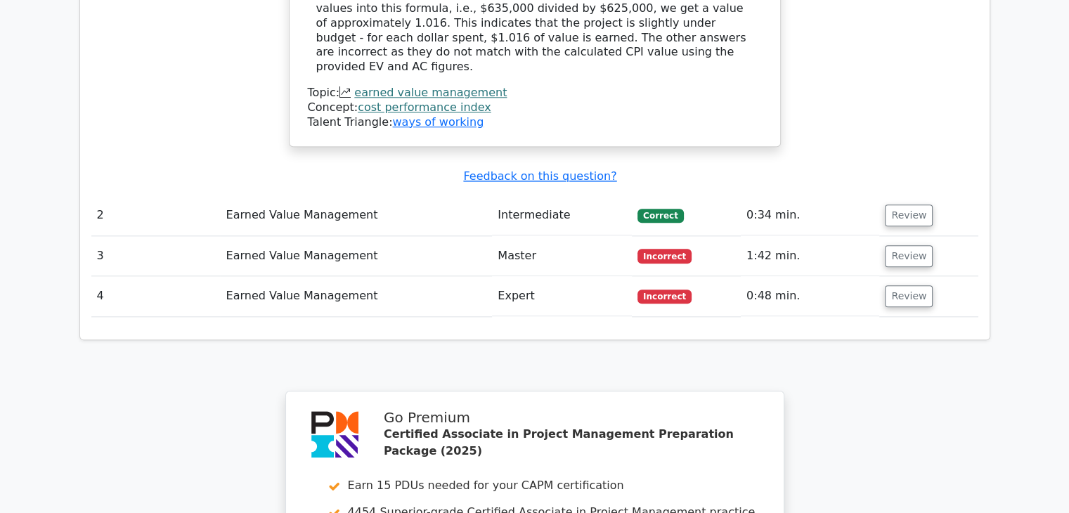
scroll to position [1553, 0]
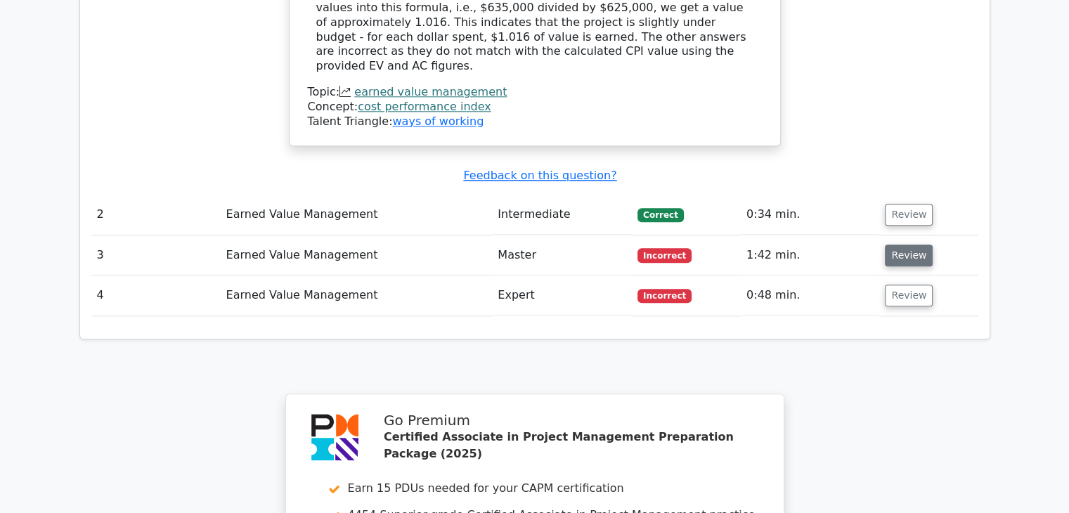
click at [918, 245] on button "Review" at bounding box center [909, 256] width 48 height 22
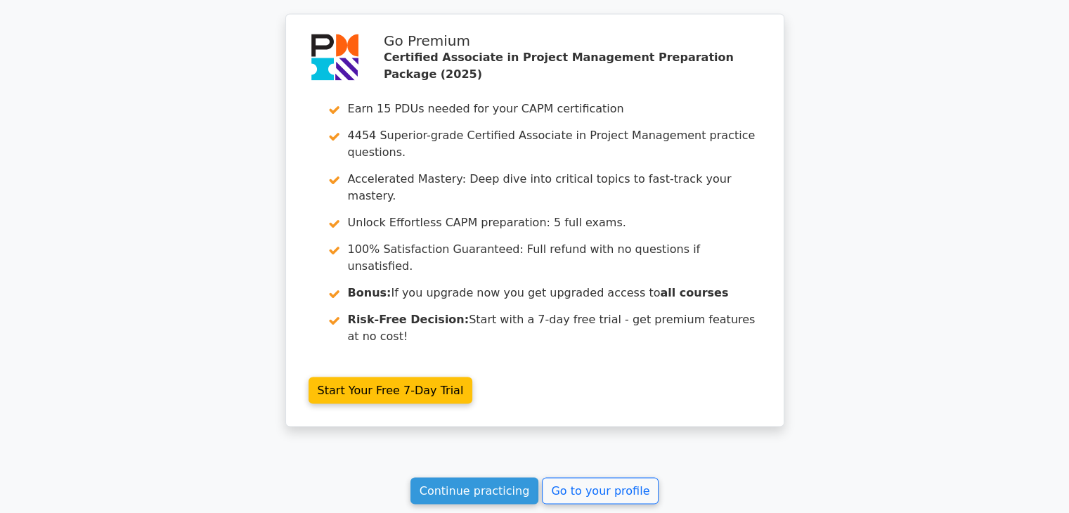
scroll to position [2717, 0]
